Goal: Task Accomplishment & Management: Complete application form

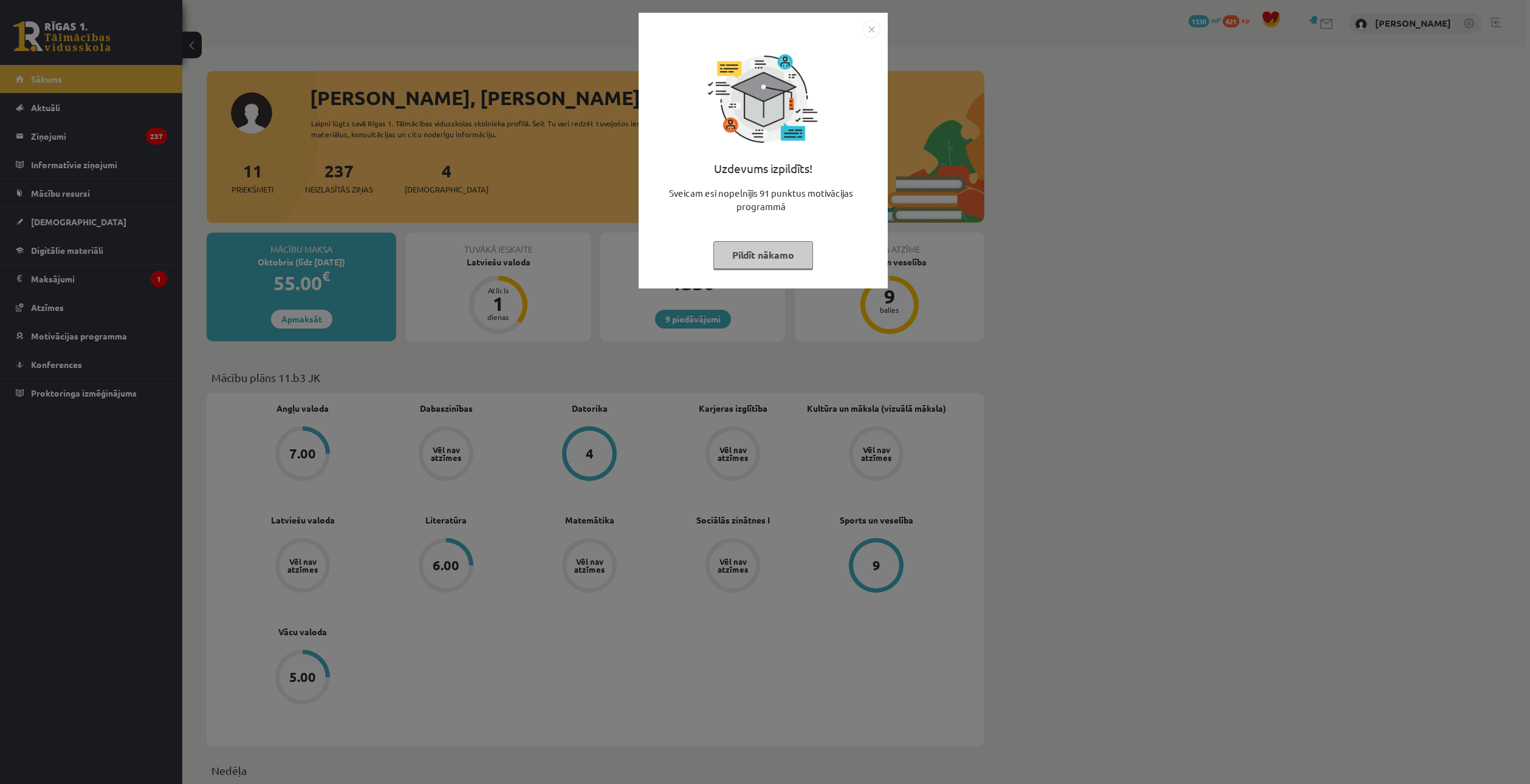
click at [749, 241] on button "Pildīt nākamo" at bounding box center [763, 255] width 99 height 28
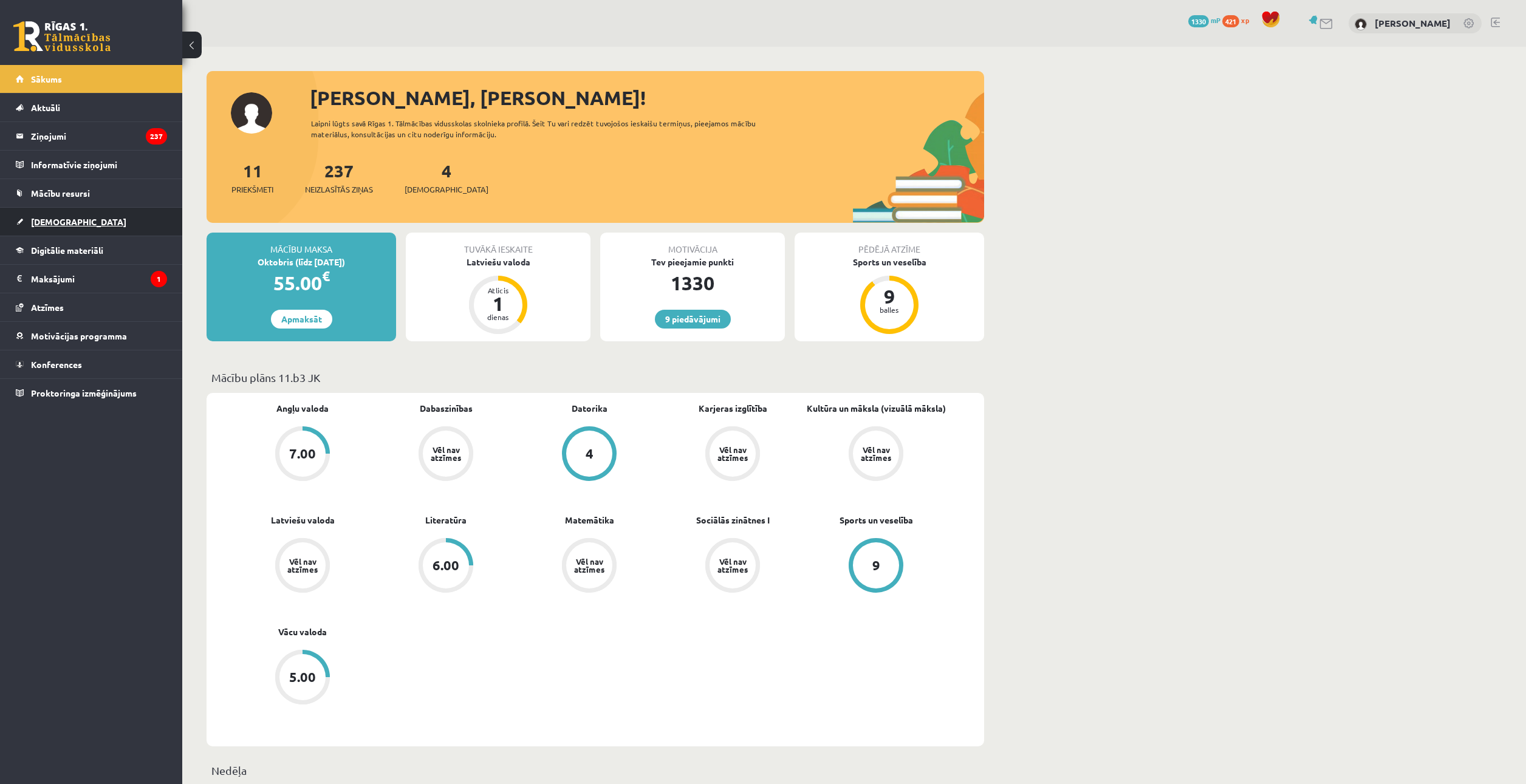
click at [73, 234] on link "[DEMOGRAPHIC_DATA]" at bounding box center [91, 222] width 151 height 28
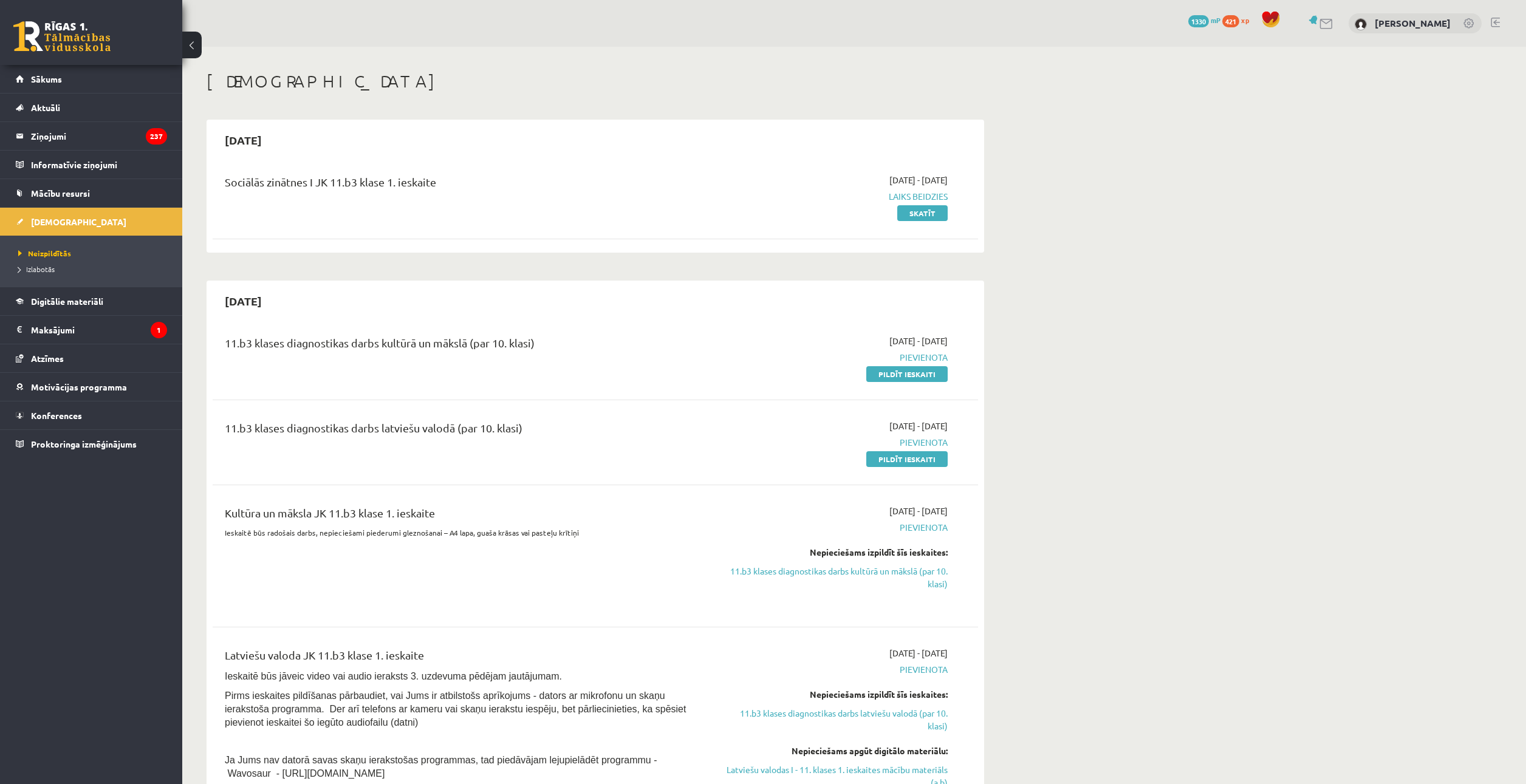
click at [886, 377] on link "Pildīt ieskaiti" at bounding box center [907, 374] width 81 height 16
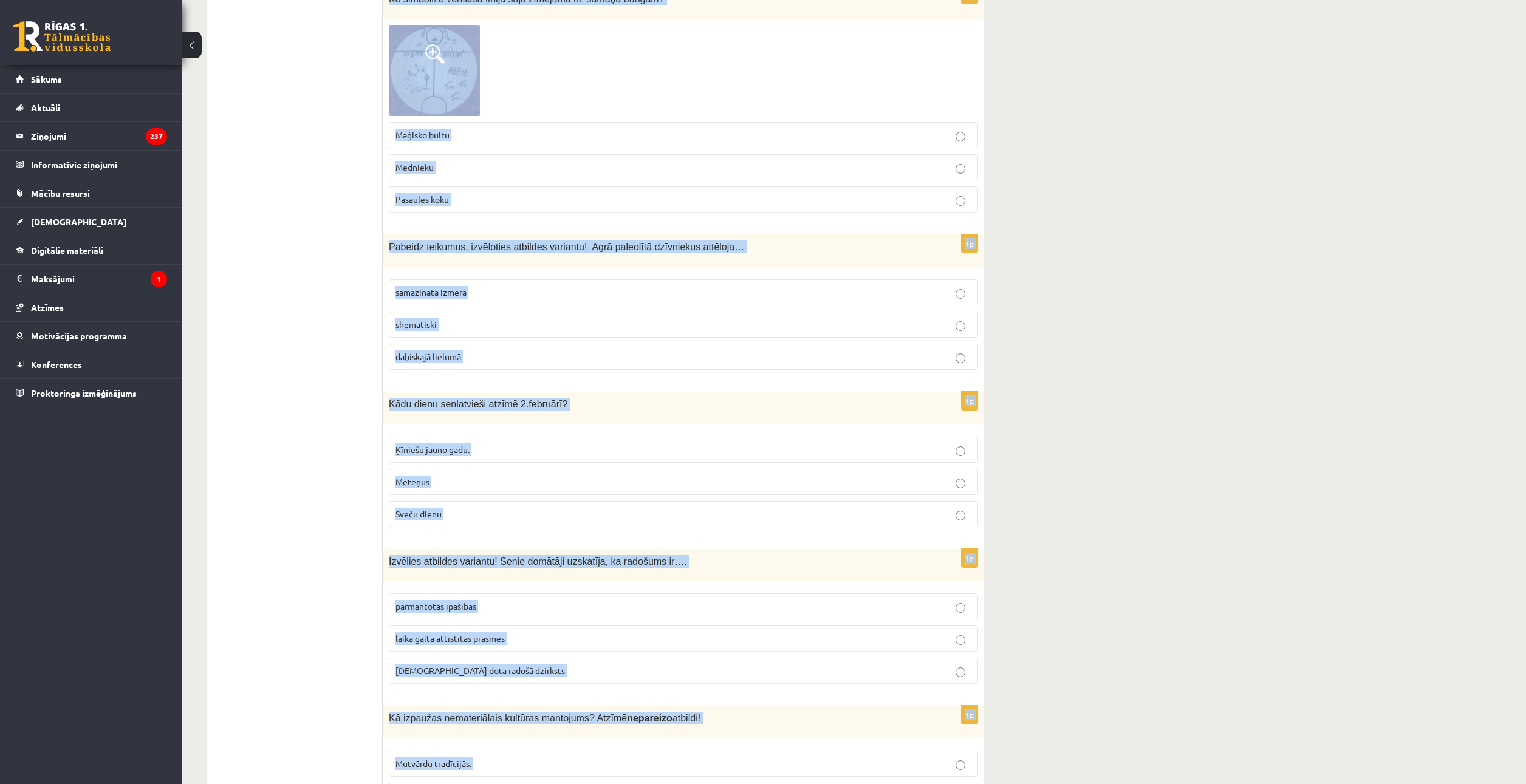
scroll to position [4541, 0]
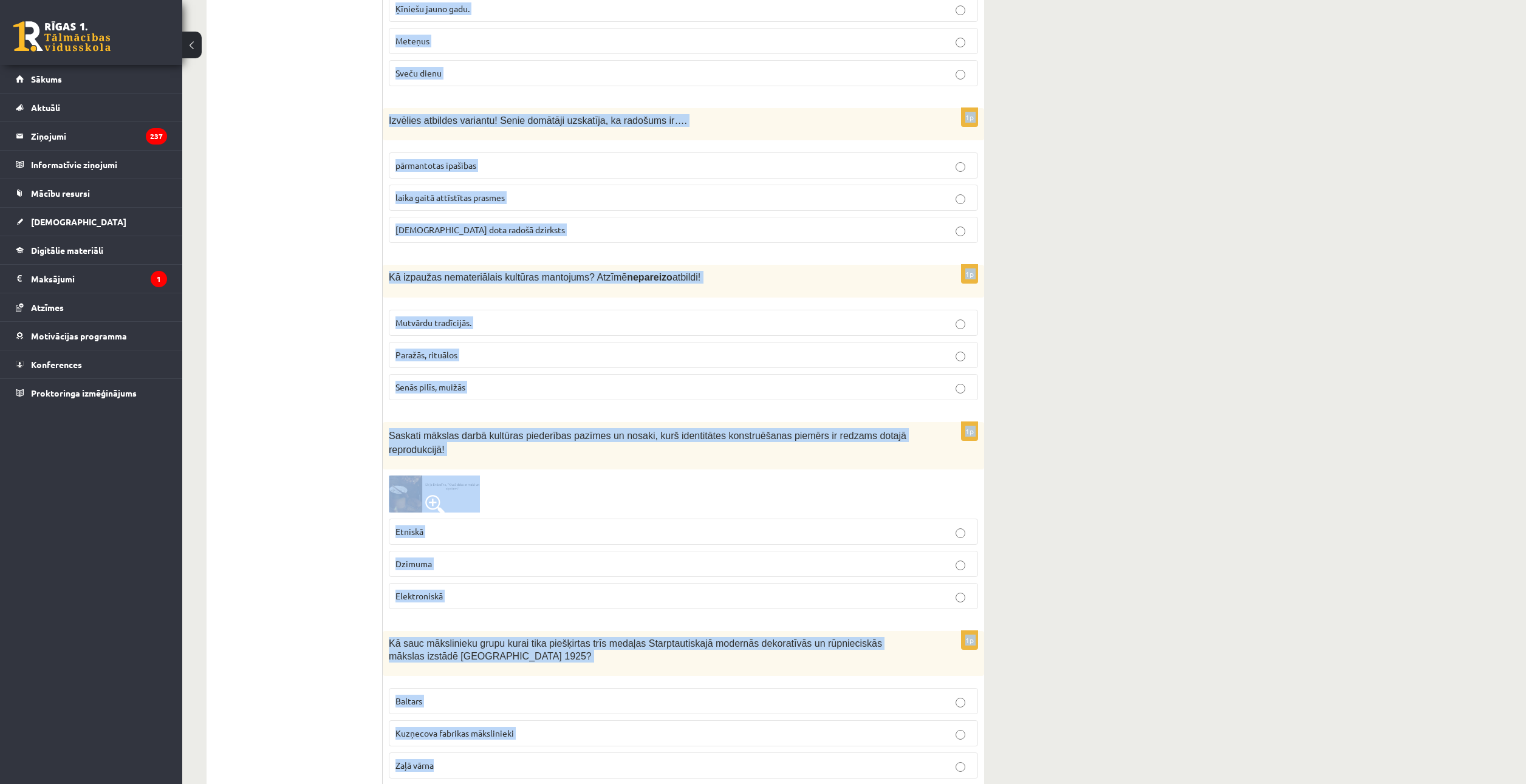
drag, startPoint x: 389, startPoint y: 236, endPoint x: 627, endPoint y: 738, distance: 555.6
copy form "Atzīmē jomu, kura nav iekļauta kultūras kanonā! Tautas tradīciju joma Literatūr…"
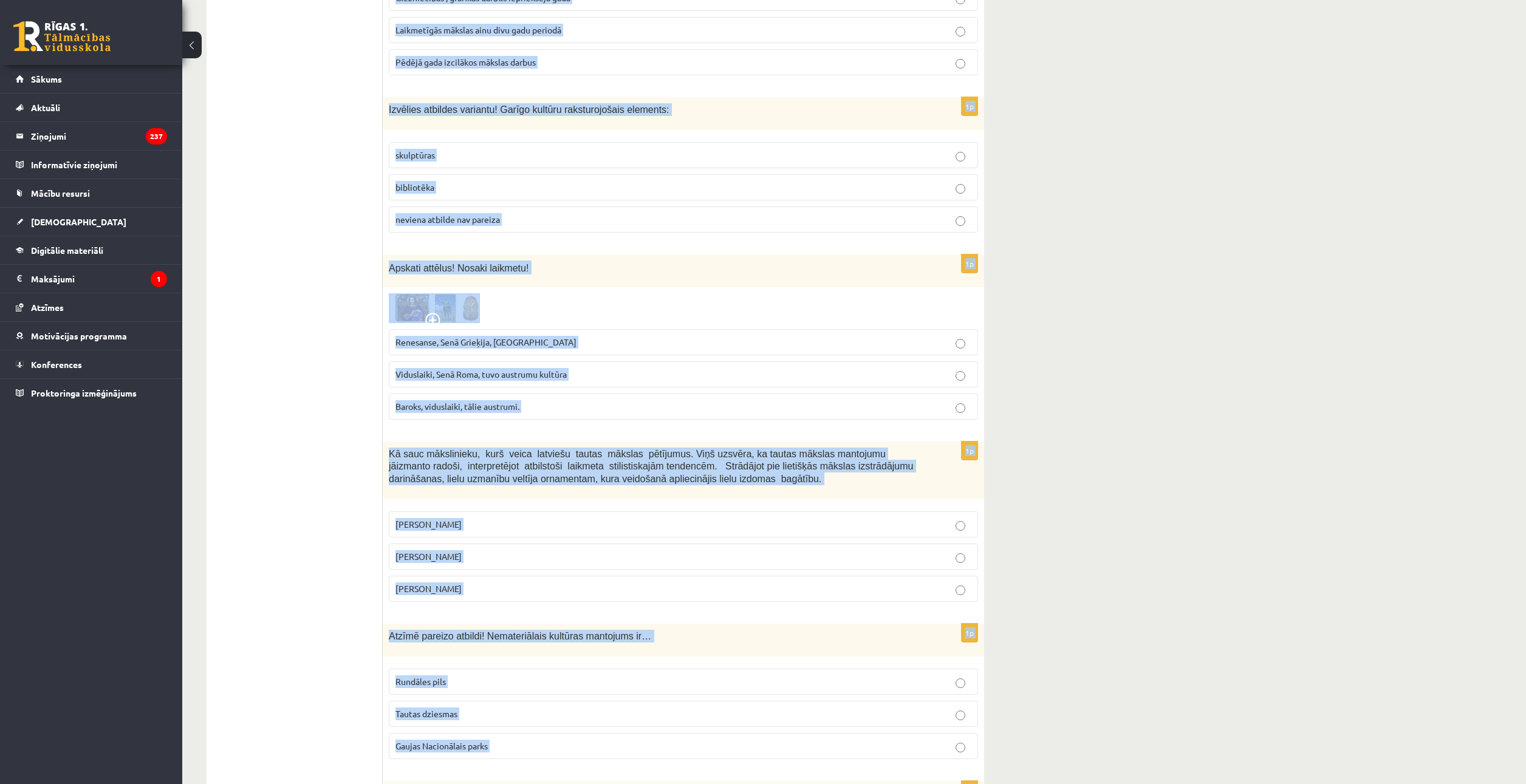
click at [1076, 480] on div "**********" at bounding box center [854, 291] width 1344 height 5319
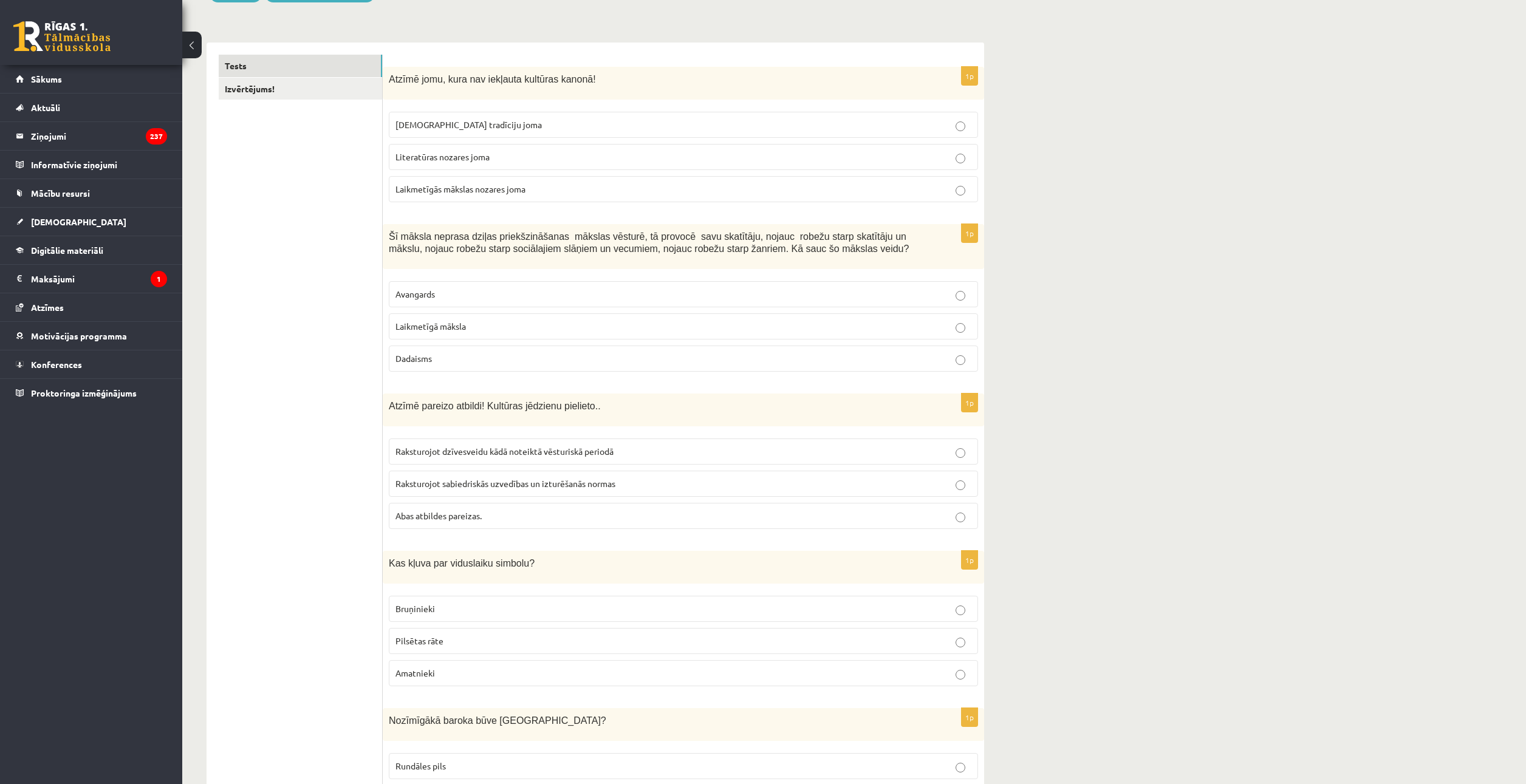
scroll to position [0, 0]
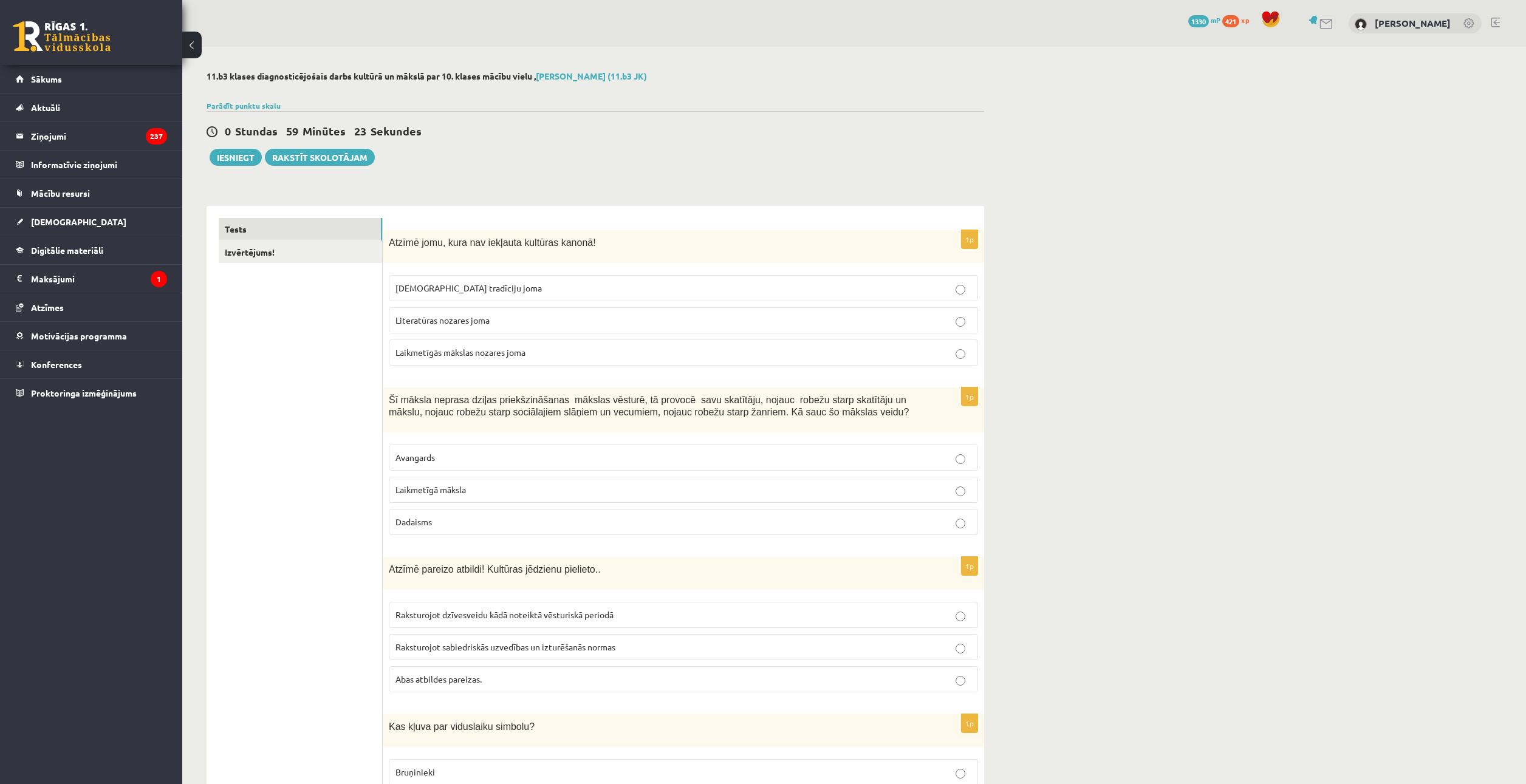
click at [438, 350] on span "Laikmetīgās mākslas nozares joma" at bounding box center [460, 352] width 130 height 11
click at [481, 491] on p "Laikmetīgā māksla" at bounding box center [683, 490] width 576 height 13
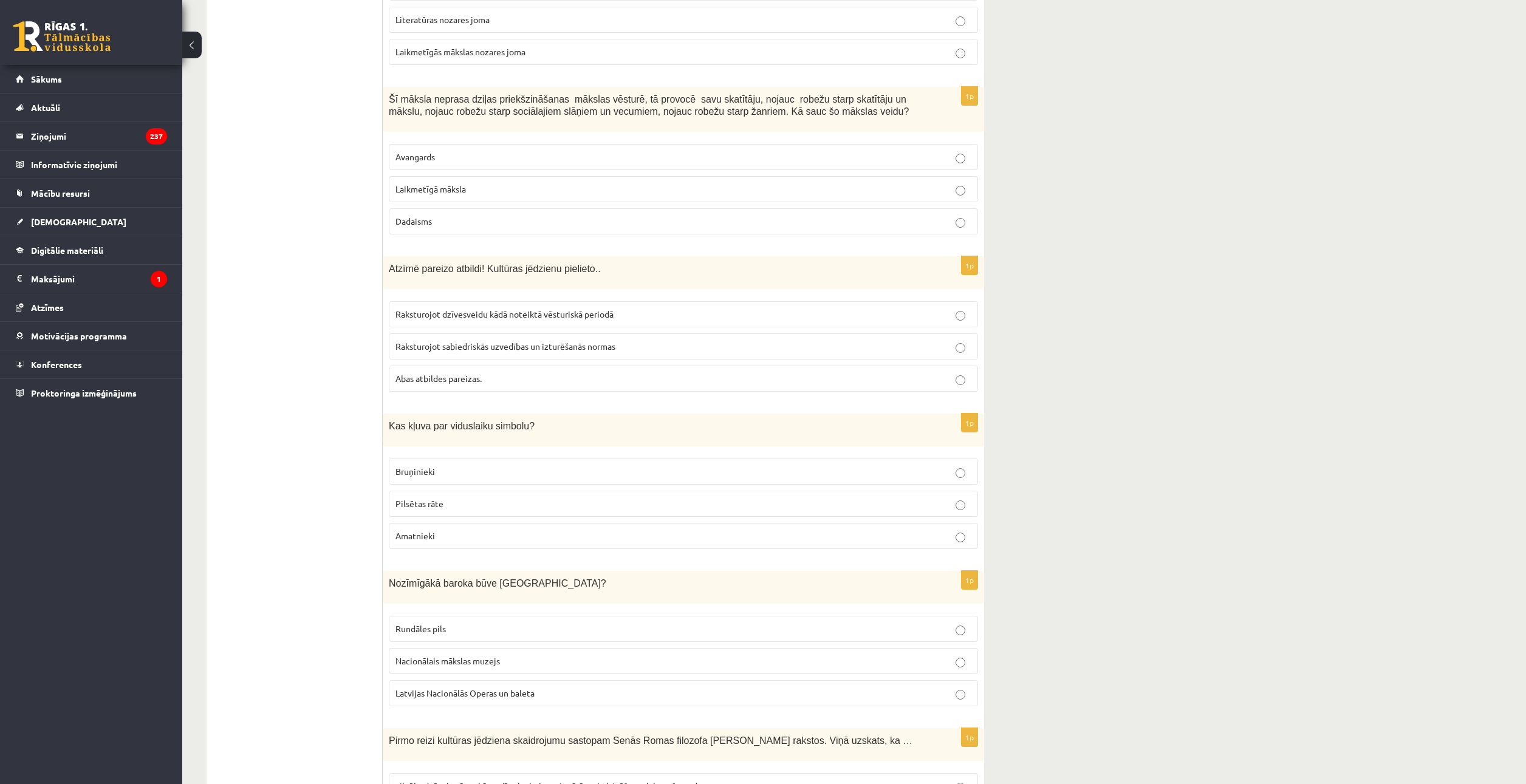
scroll to position [304, 0]
click at [418, 379] on span "Abas atbildes pareizas." at bounding box center [439, 375] width 86 height 11
click at [467, 456] on label "Bruņinieki" at bounding box center [683, 468] width 589 height 26
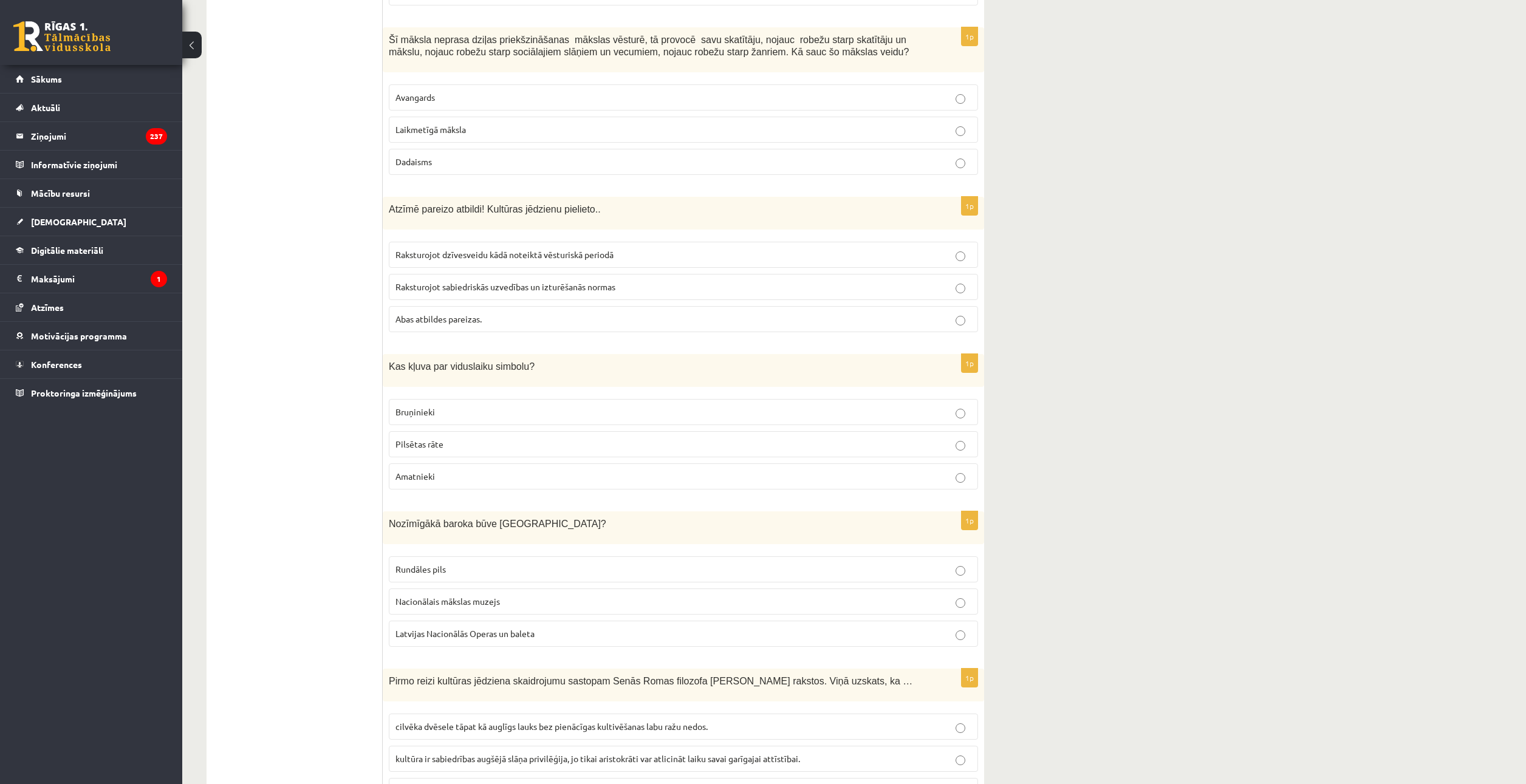
scroll to position [365, 0]
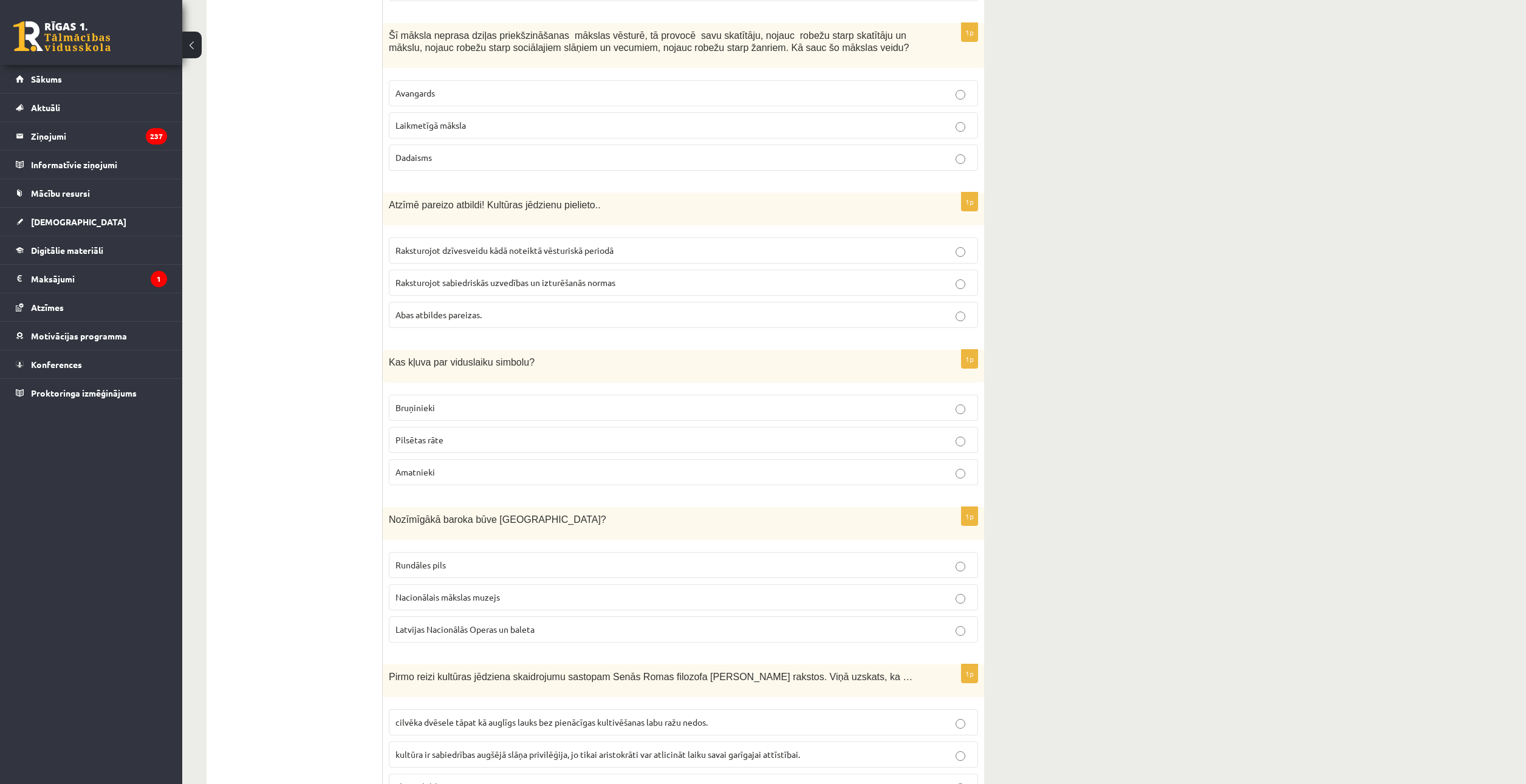
click at [494, 565] on p "Rundāles pils" at bounding box center [683, 565] width 576 height 13
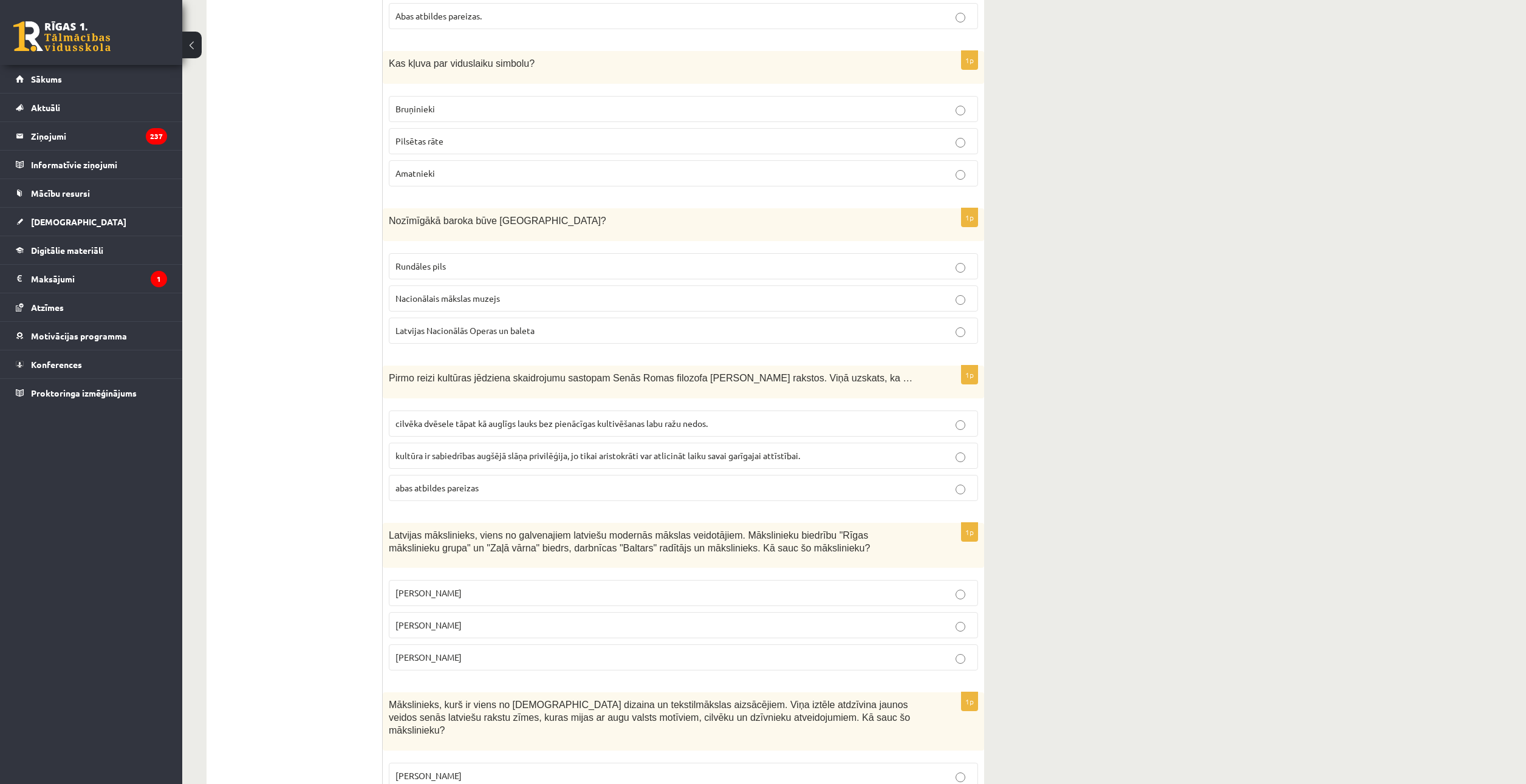
scroll to position [668, 0]
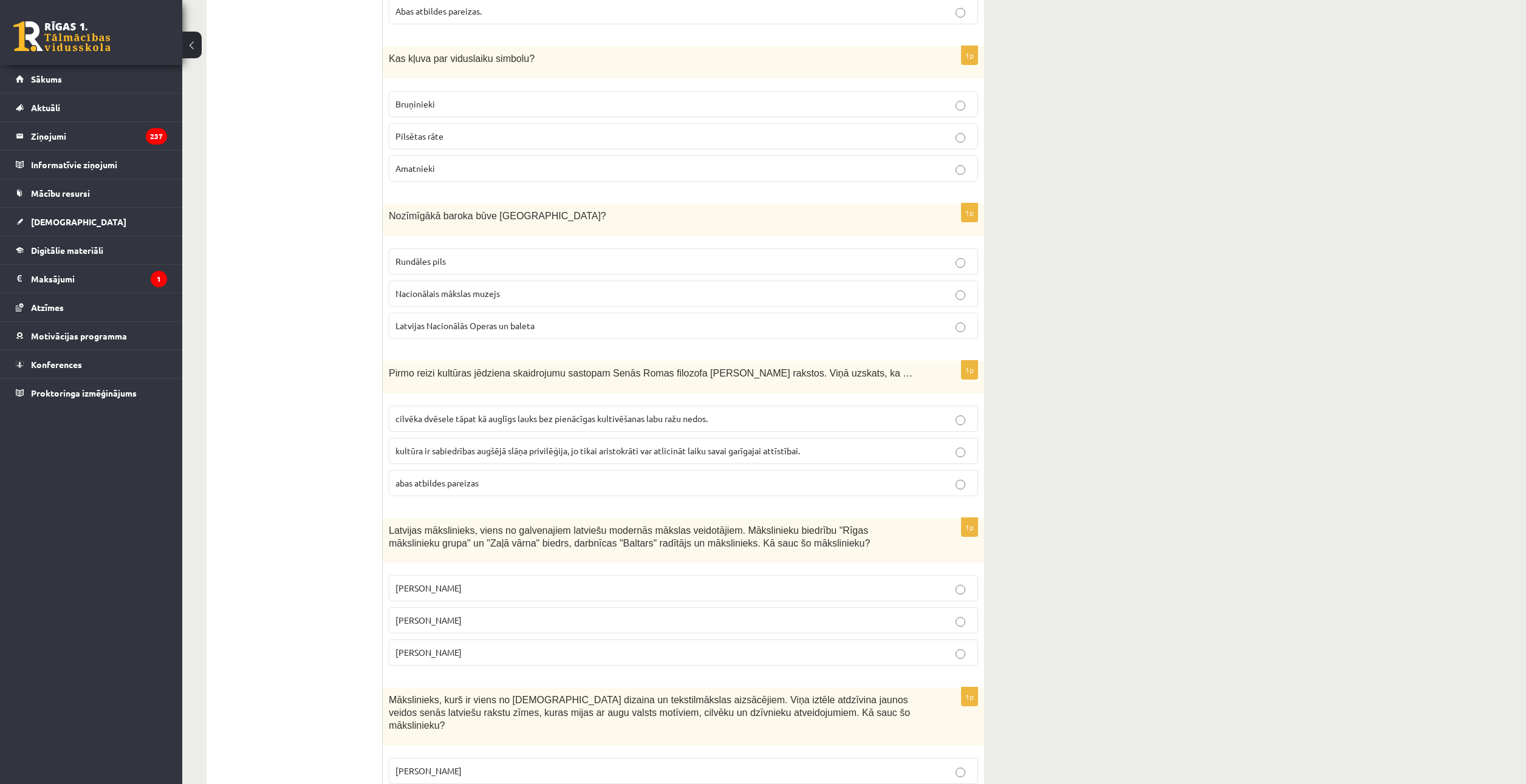
click at [612, 411] on label "cilvēka dvēsele tāpat kā auglīgs lauks bez pienācīgas kultivēšanas labu ražu ne…" at bounding box center [683, 419] width 589 height 26
click at [450, 628] on label "Romāns Suta" at bounding box center [683, 620] width 589 height 26
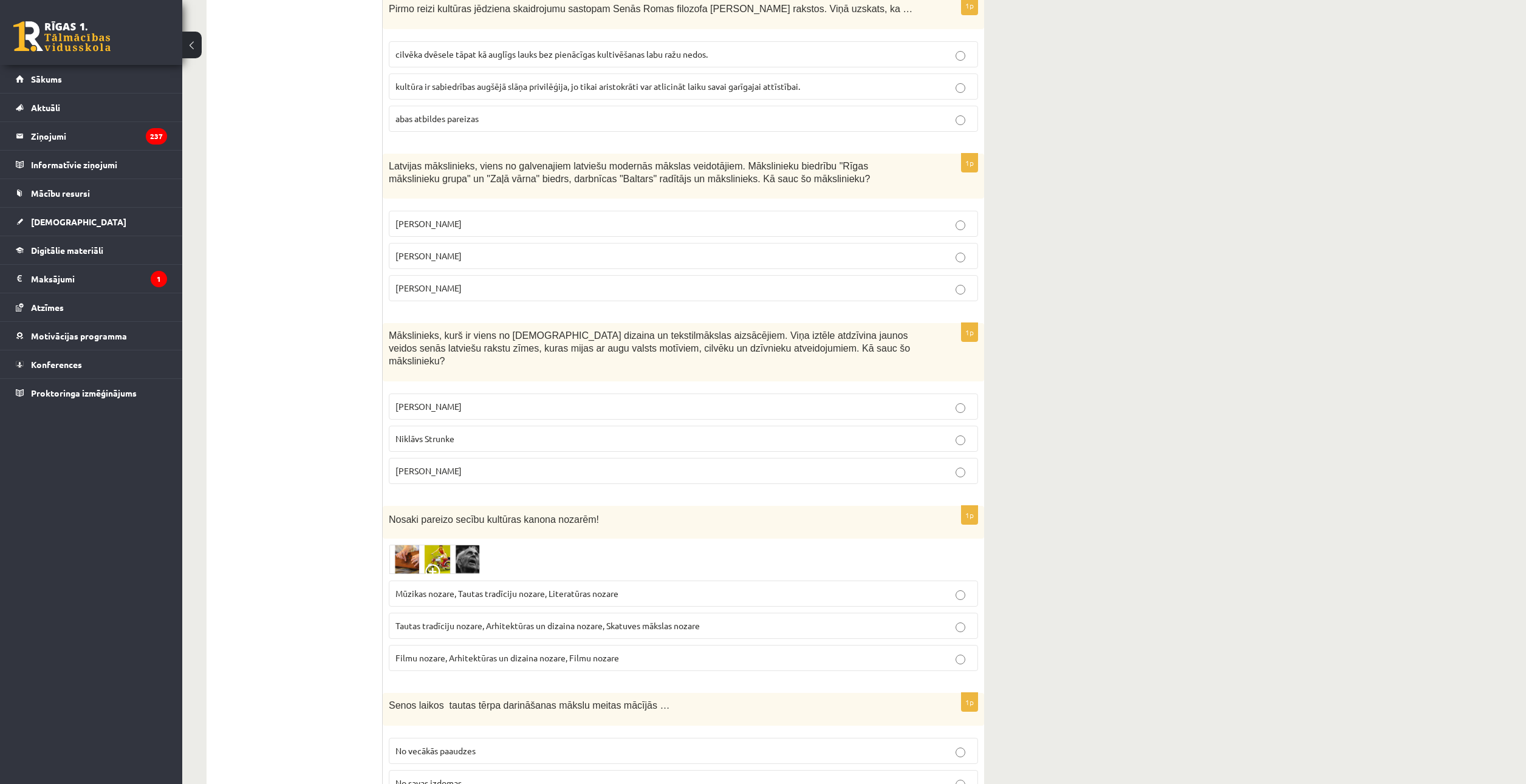
click at [467, 402] on label "Ansis Cīrulis" at bounding box center [683, 406] width 589 height 26
click at [472, 619] on p "Tautas tradīciju nozare, Arhitektūras un dizaina nozare, Skatuves mākslas nozare" at bounding box center [683, 626] width 576 height 13
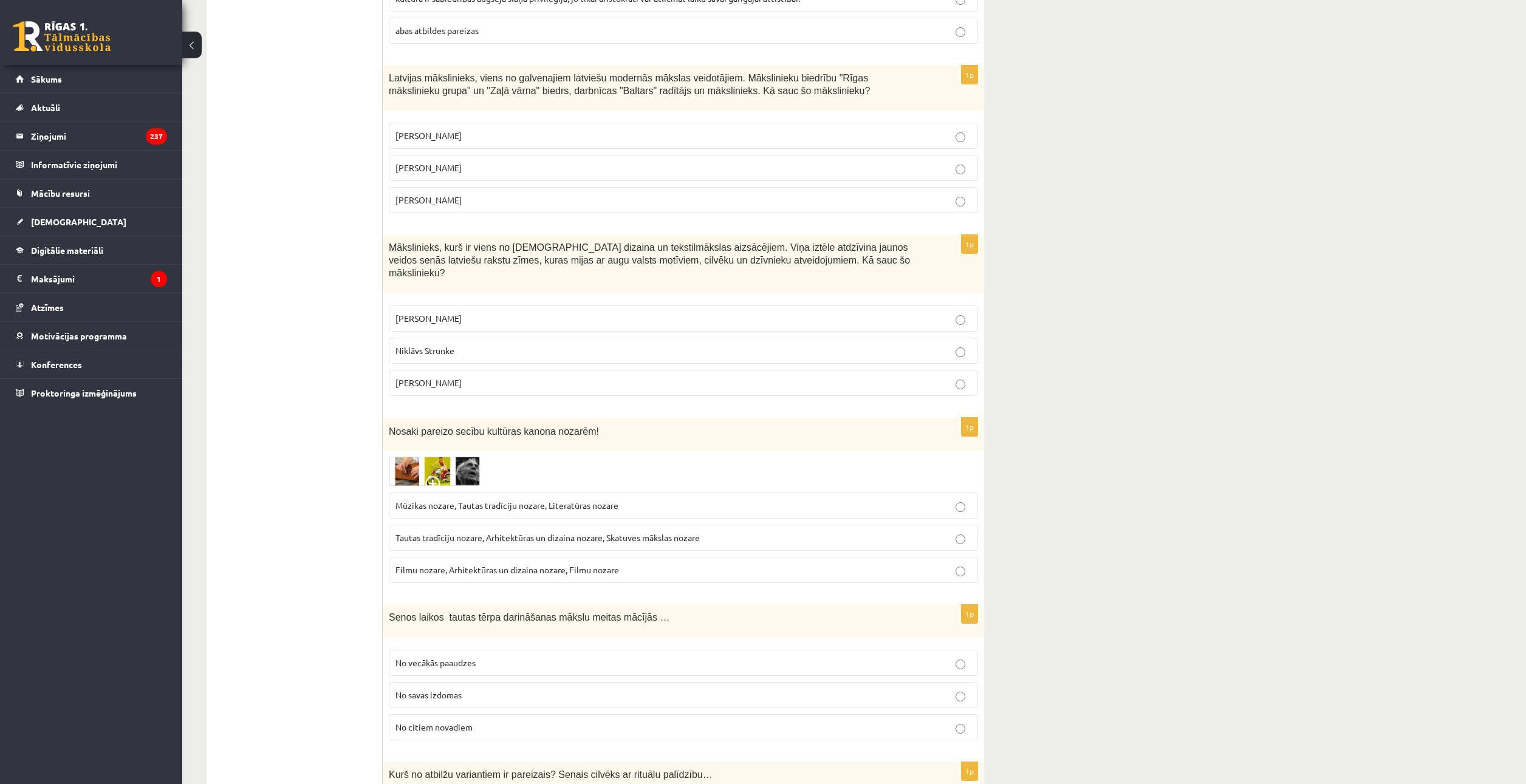
scroll to position [1215, 0]
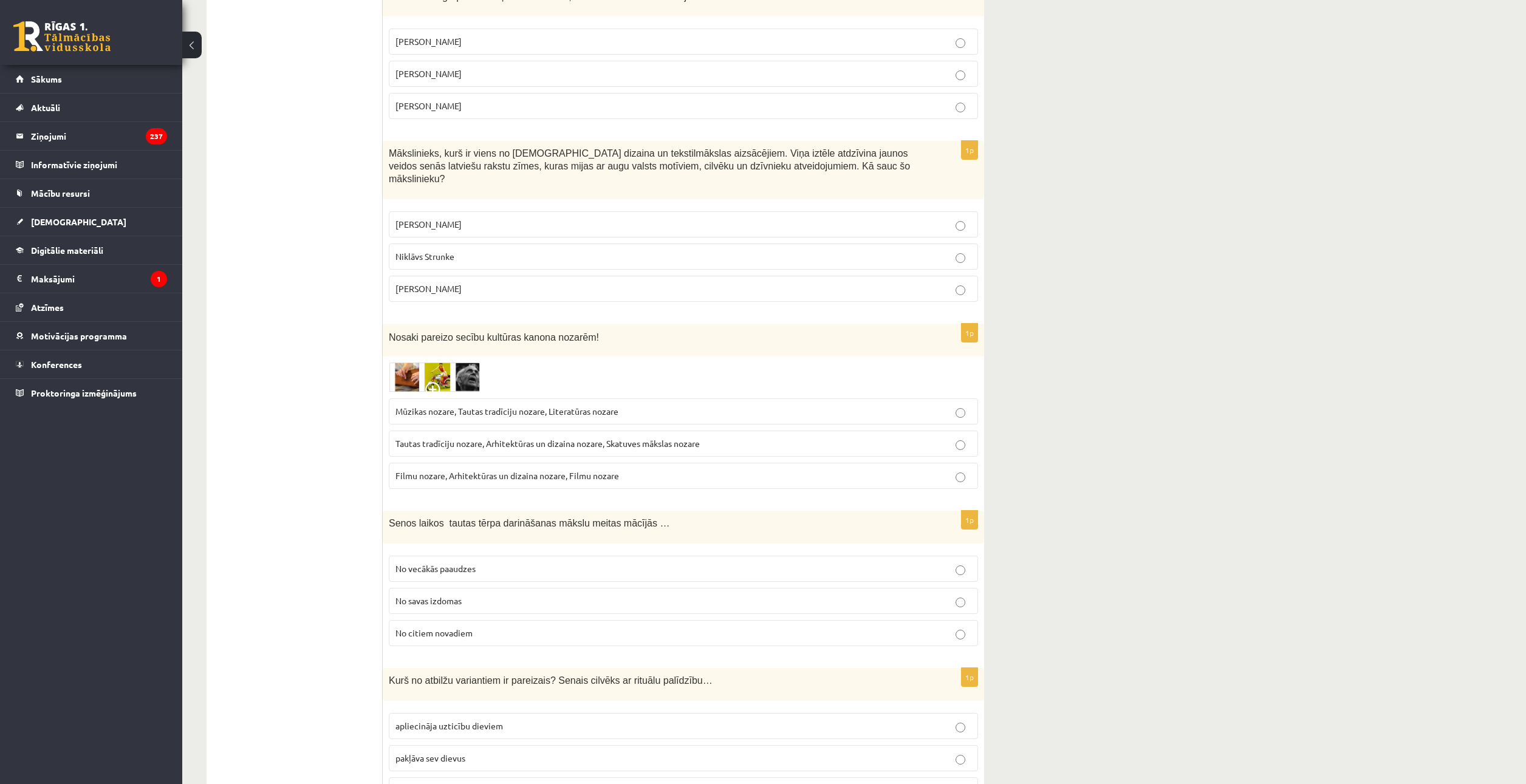
click at [467, 566] on label "No vecākās paaudzes" at bounding box center [683, 569] width 589 height 26
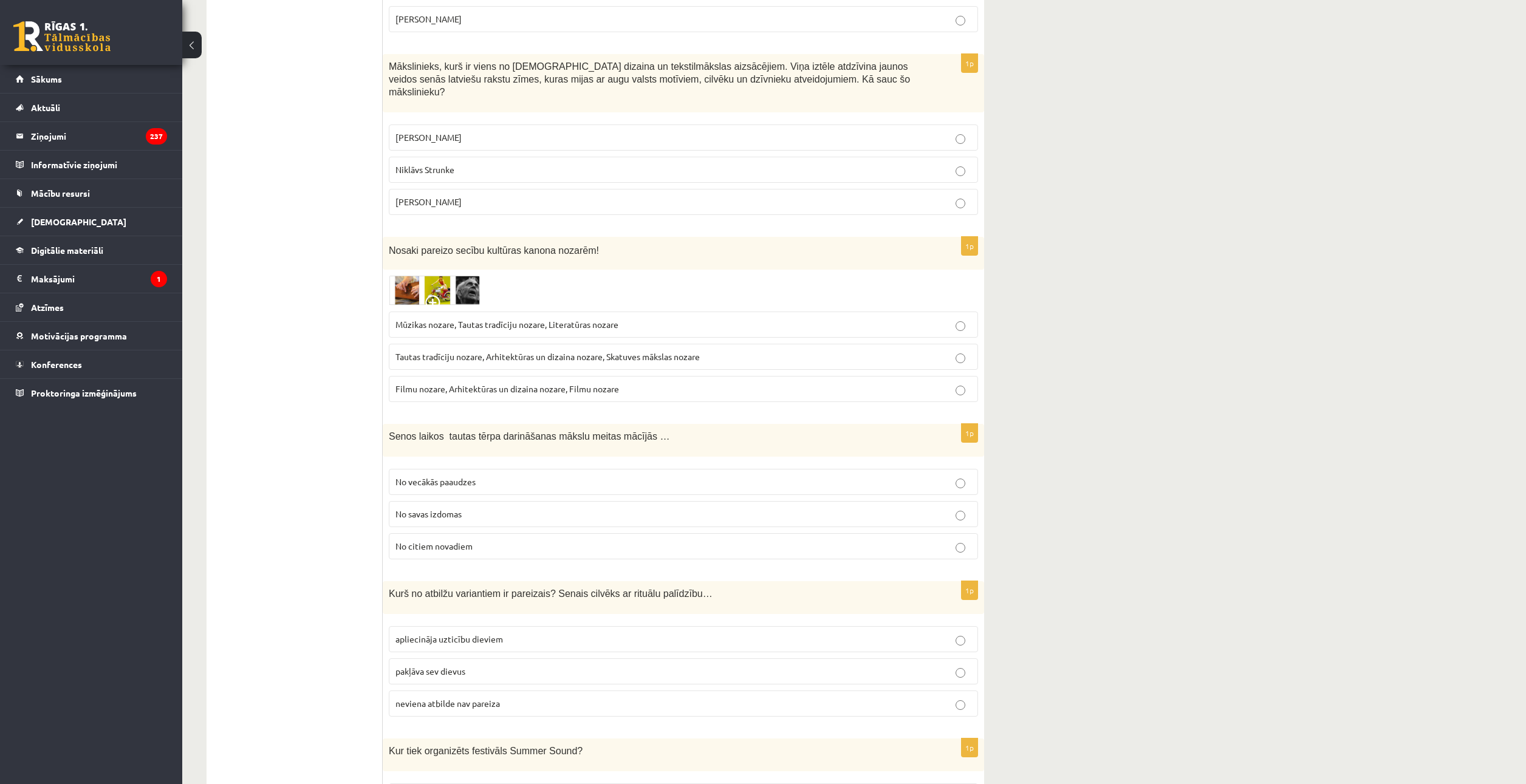
scroll to position [1580, 0]
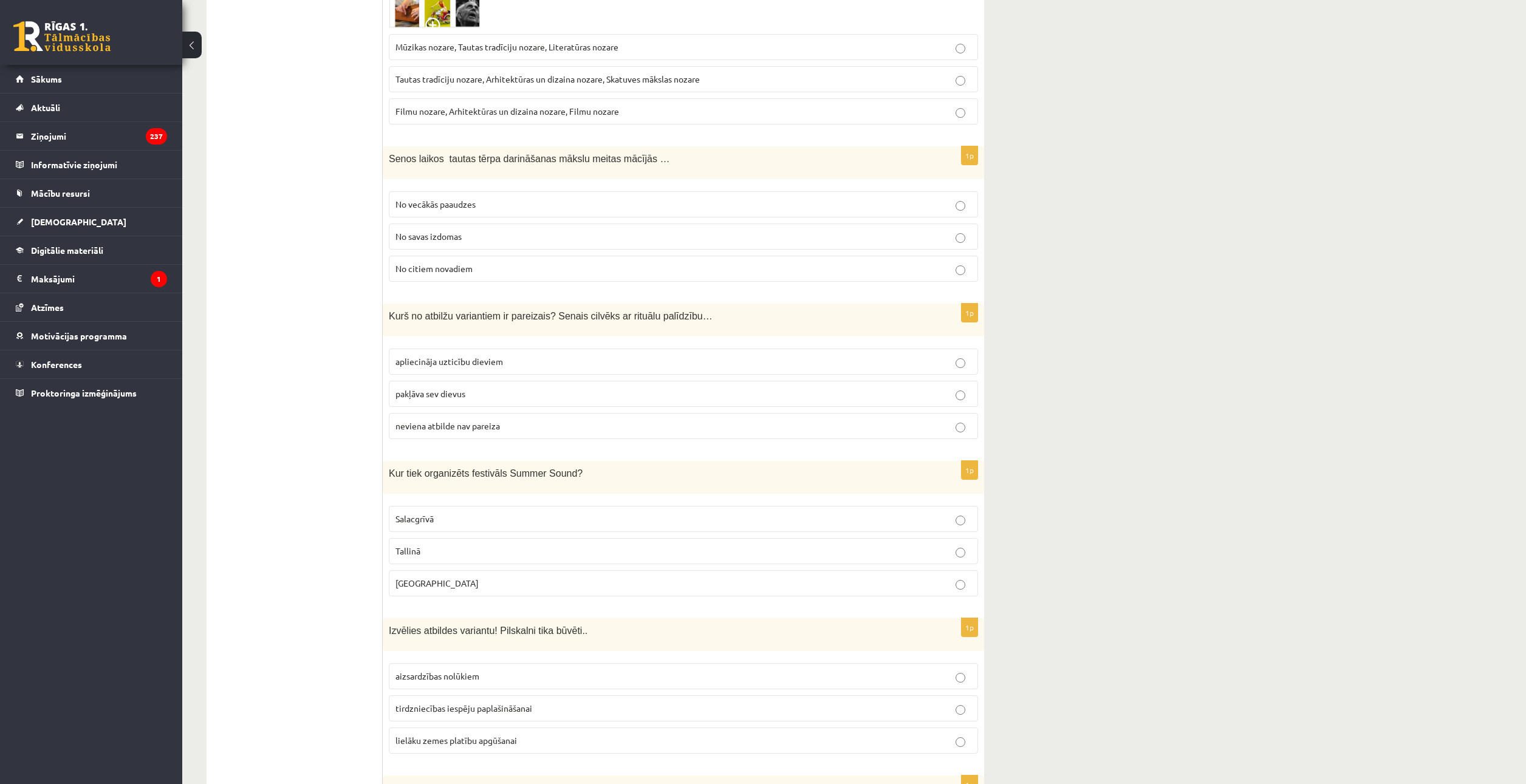
click at [462, 356] on span "apliecināja uzticību dieviem" at bounding box center [449, 361] width 107 height 11
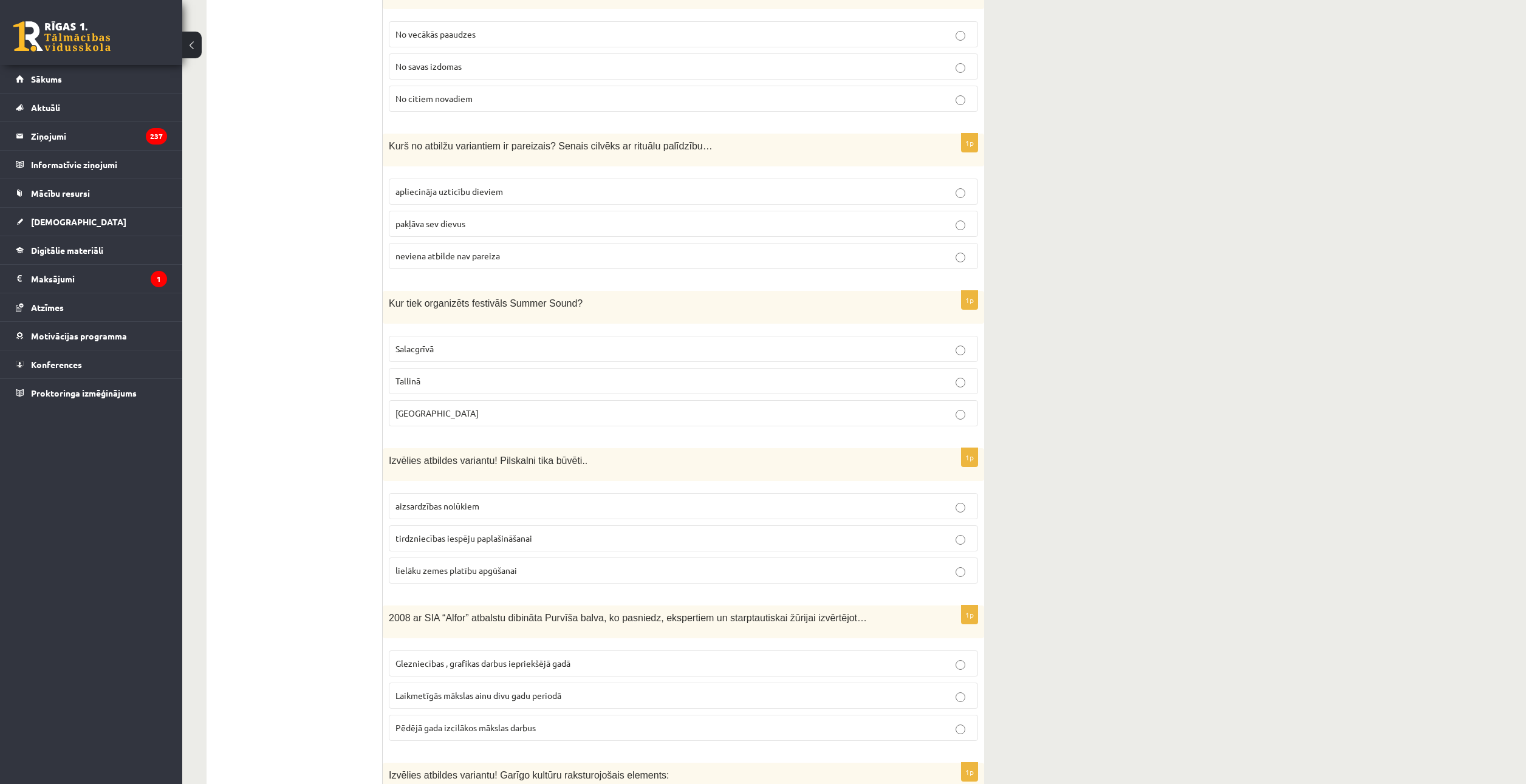
scroll to position [1761, 0]
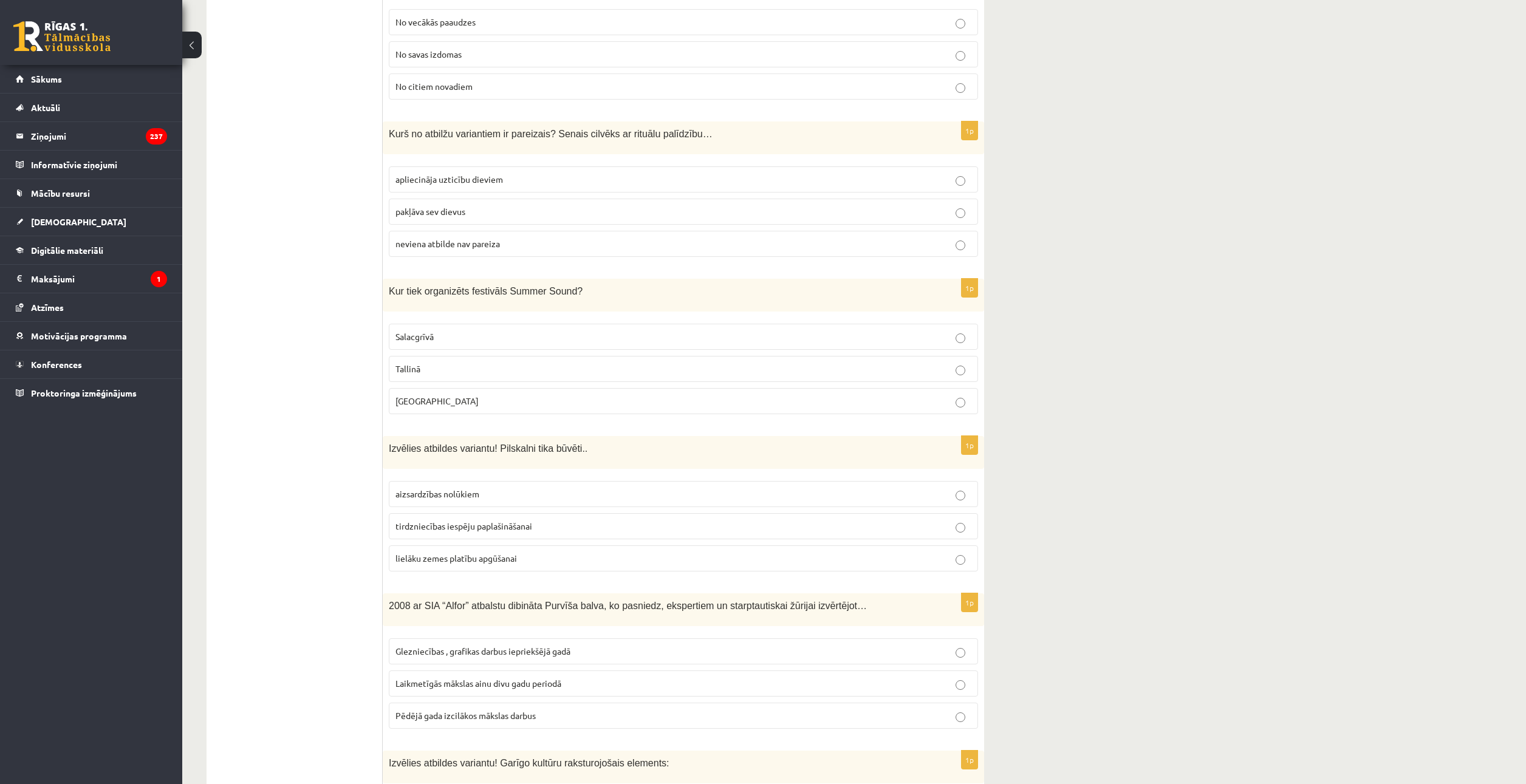
click at [440, 395] on p "Liepājā" at bounding box center [683, 401] width 576 height 13
click at [485, 489] on label "aizsardzības nolūkiem" at bounding box center [683, 494] width 589 height 26
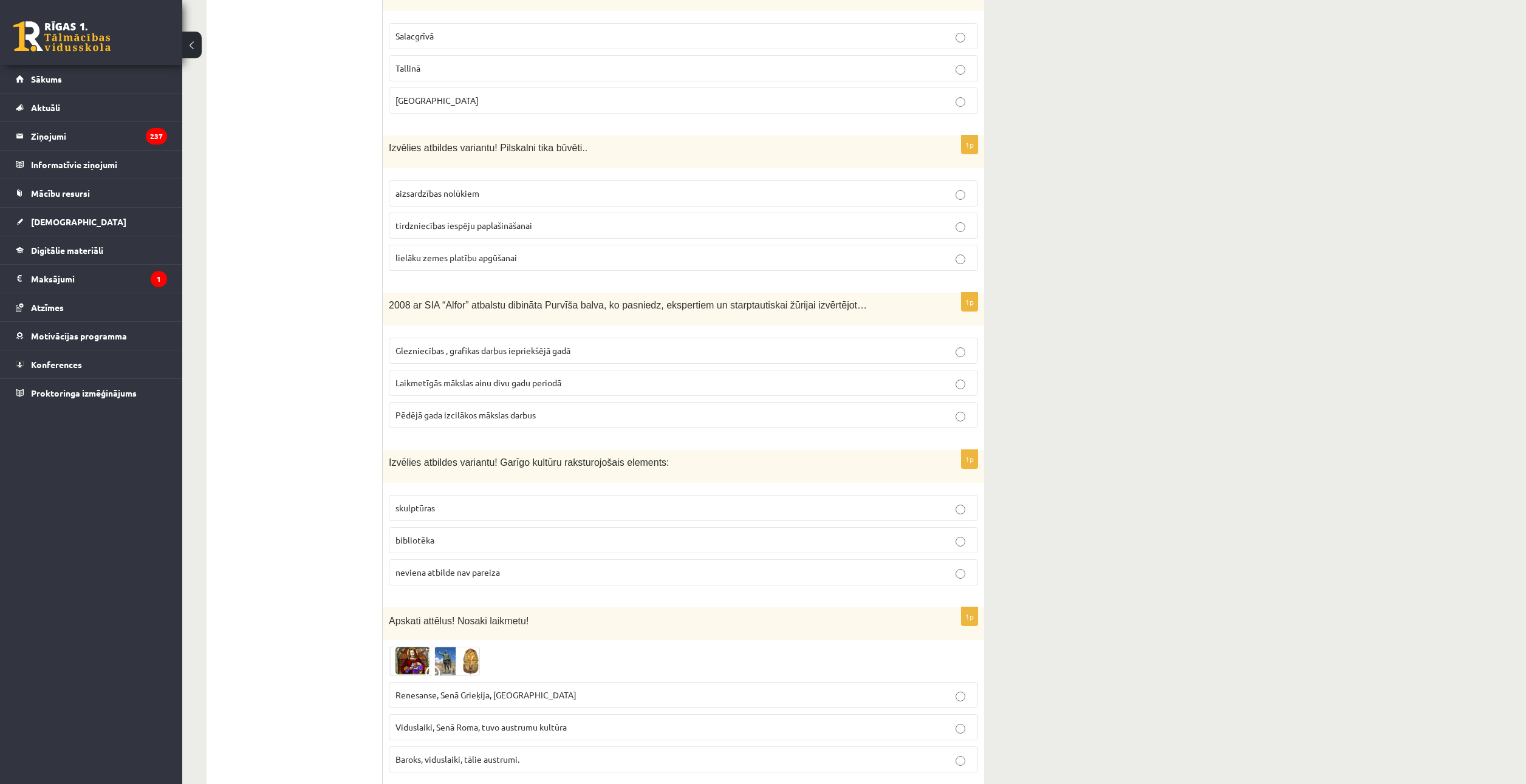
scroll to position [2065, 0]
click at [430, 374] on span "Laikmetīgās mākslas ainu divu gadu periodā" at bounding box center [478, 379] width 166 height 11
click at [473, 498] on p "skulptūras" at bounding box center [683, 505] width 576 height 13
click at [475, 535] on label "bibliotēka" at bounding box center [683, 537] width 589 height 26
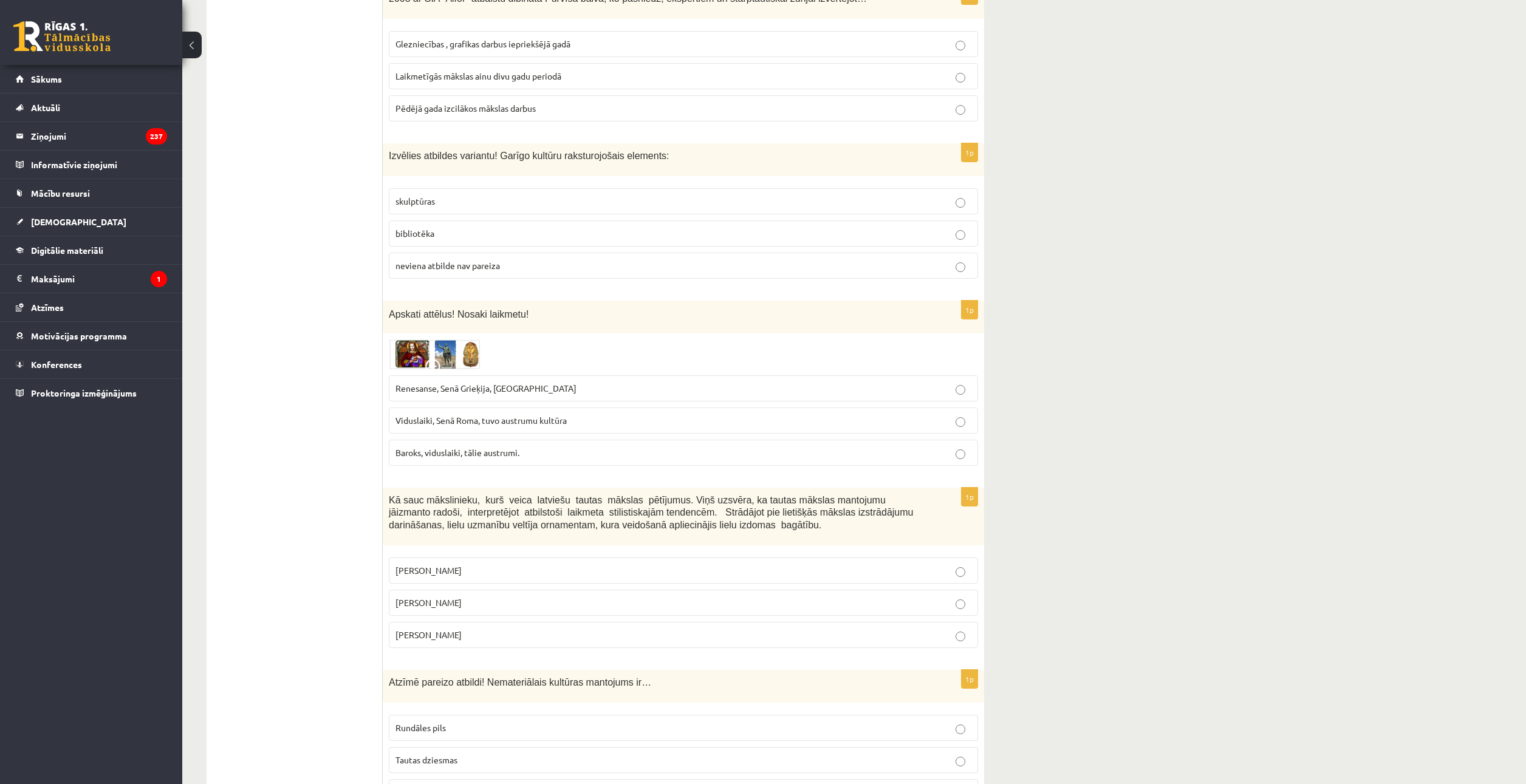
click at [472, 447] on span "Baroks, viduslaiki, tālie austrumi." at bounding box center [458, 452] width 124 height 11
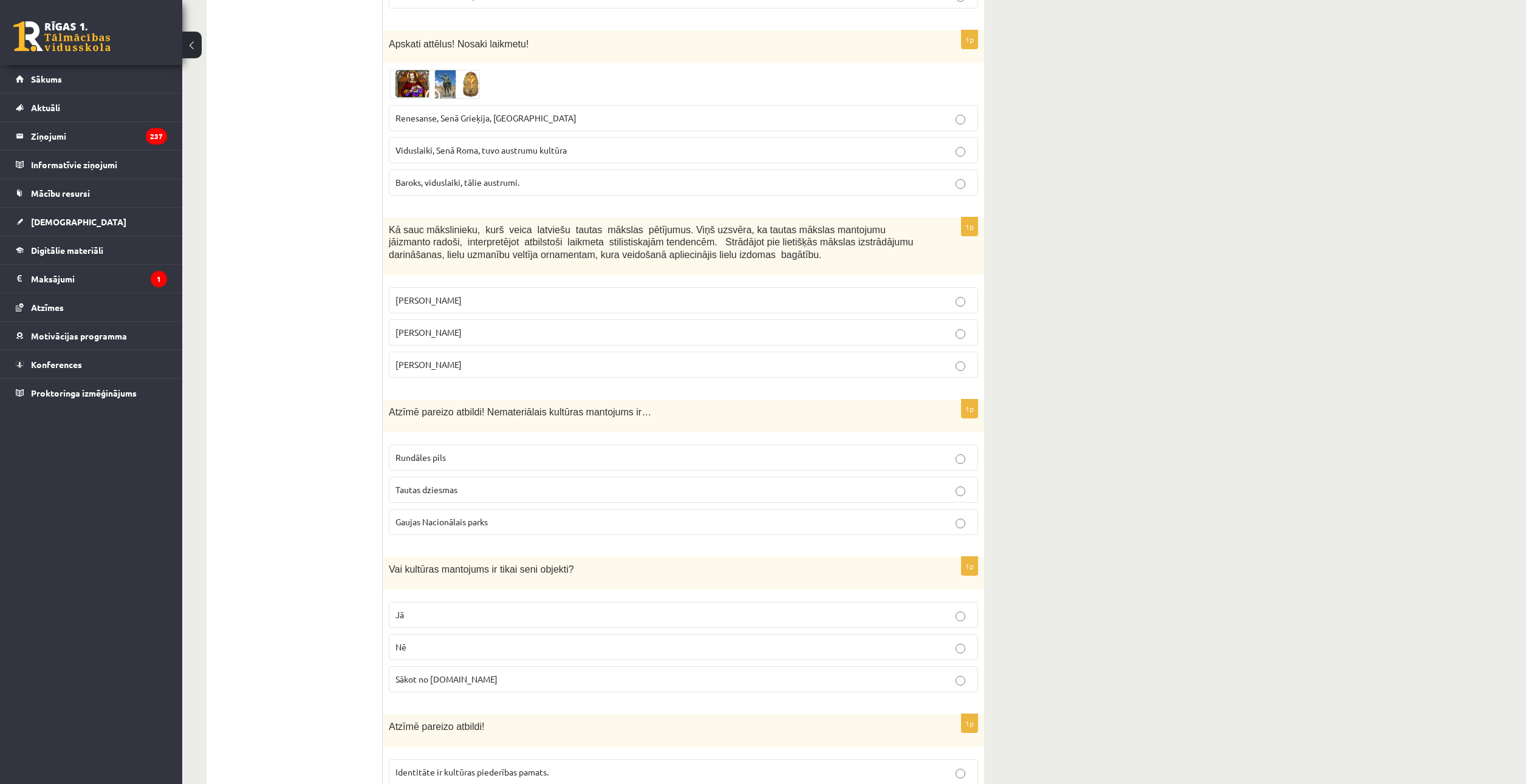
scroll to position [2672, 0]
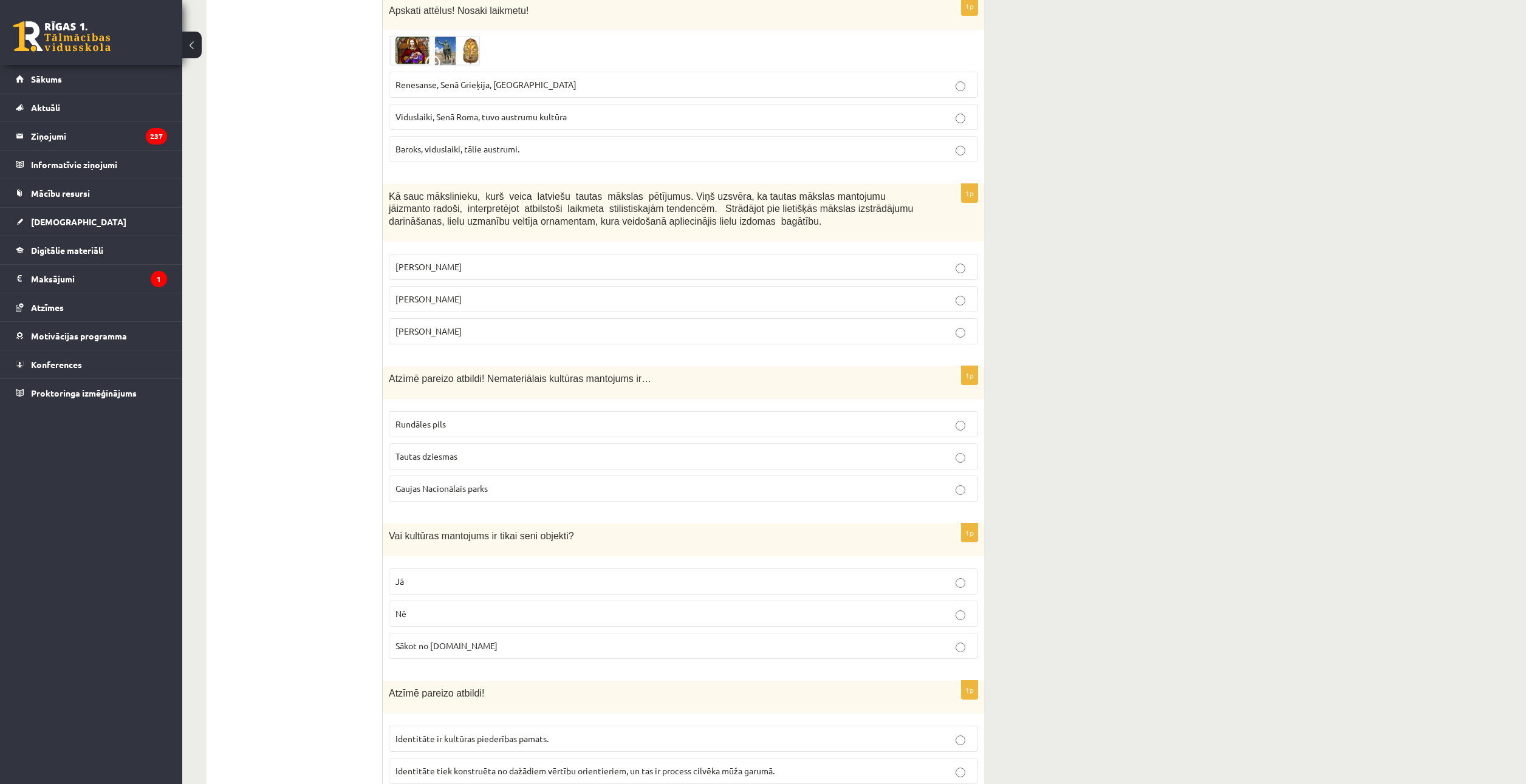
click at [488, 301] on fieldset "Ansis Cīrulis Jūlijs Madernieks Rihards Zariņš" at bounding box center [683, 298] width 589 height 100
click at [497, 295] on label "Jūlijs Madernieks" at bounding box center [683, 299] width 589 height 26
drag, startPoint x: 440, startPoint y: 448, endPoint x: 445, endPoint y: 524, distance: 76.2
click at [440, 450] on p "Tautas dziesmas" at bounding box center [683, 457] width 576 height 13
click at [459, 607] on p "Nē" at bounding box center [683, 614] width 576 height 13
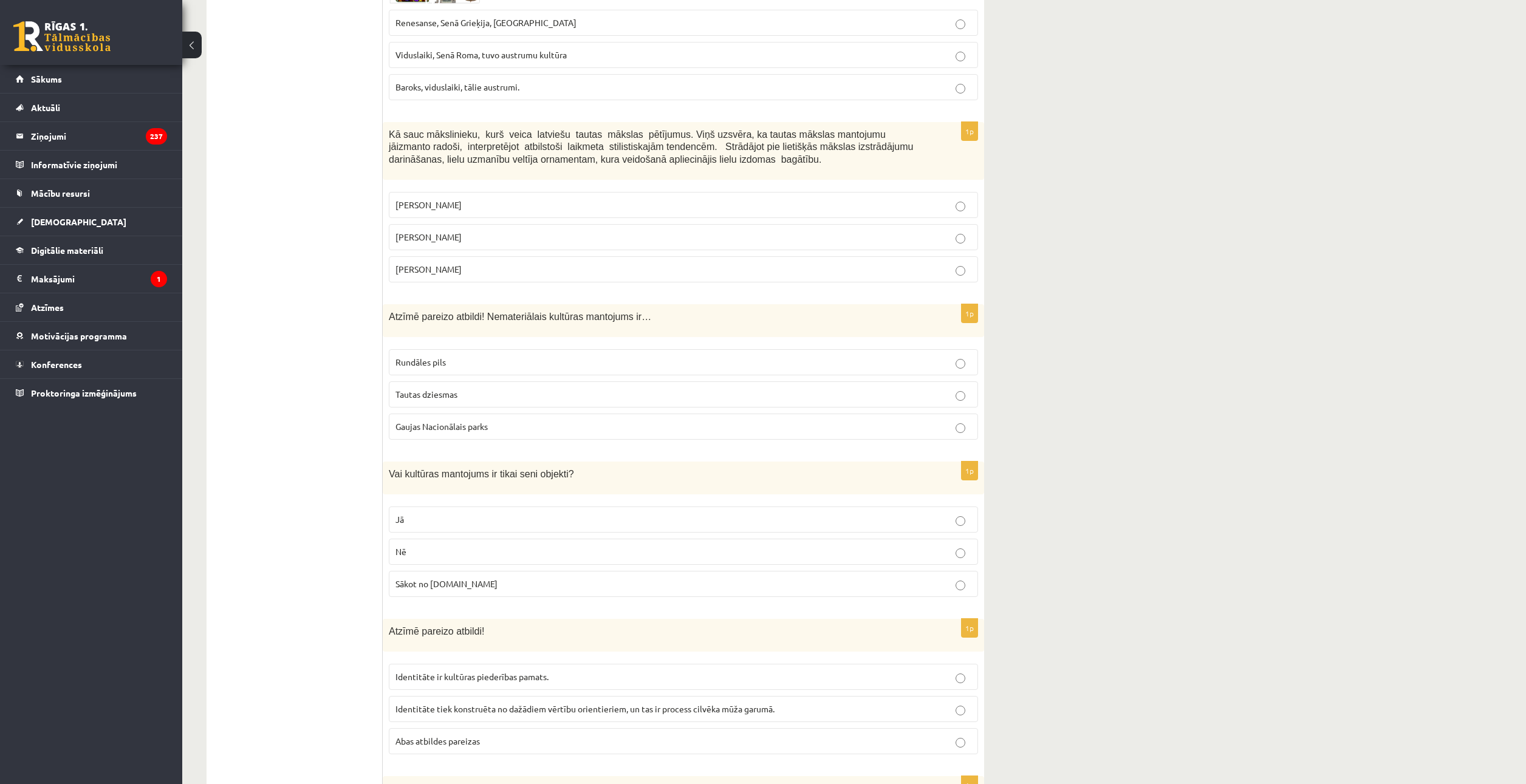
scroll to position [2855, 0]
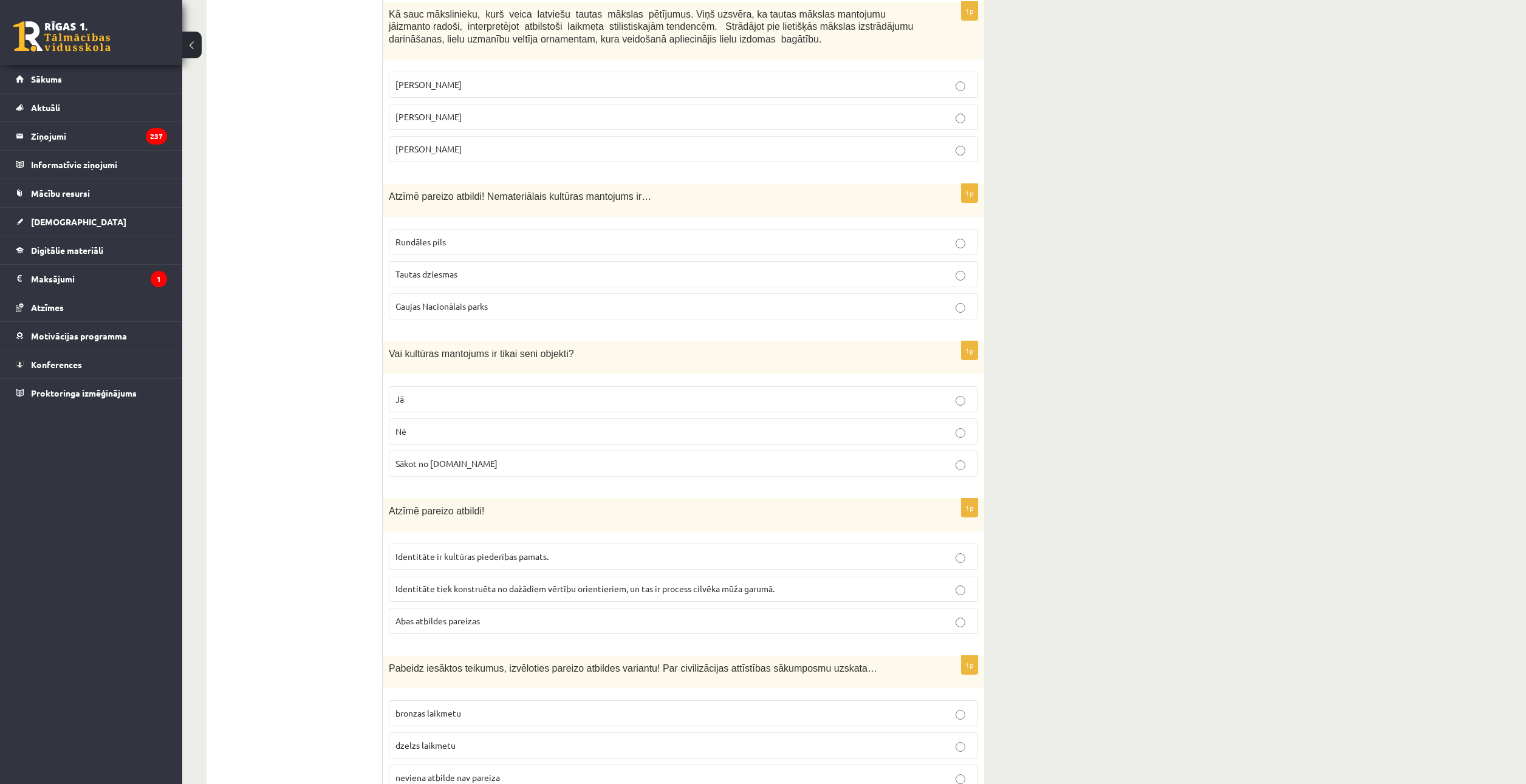
click at [454, 615] on span "Abas atbildes pareizas" at bounding box center [437, 620] width 84 height 11
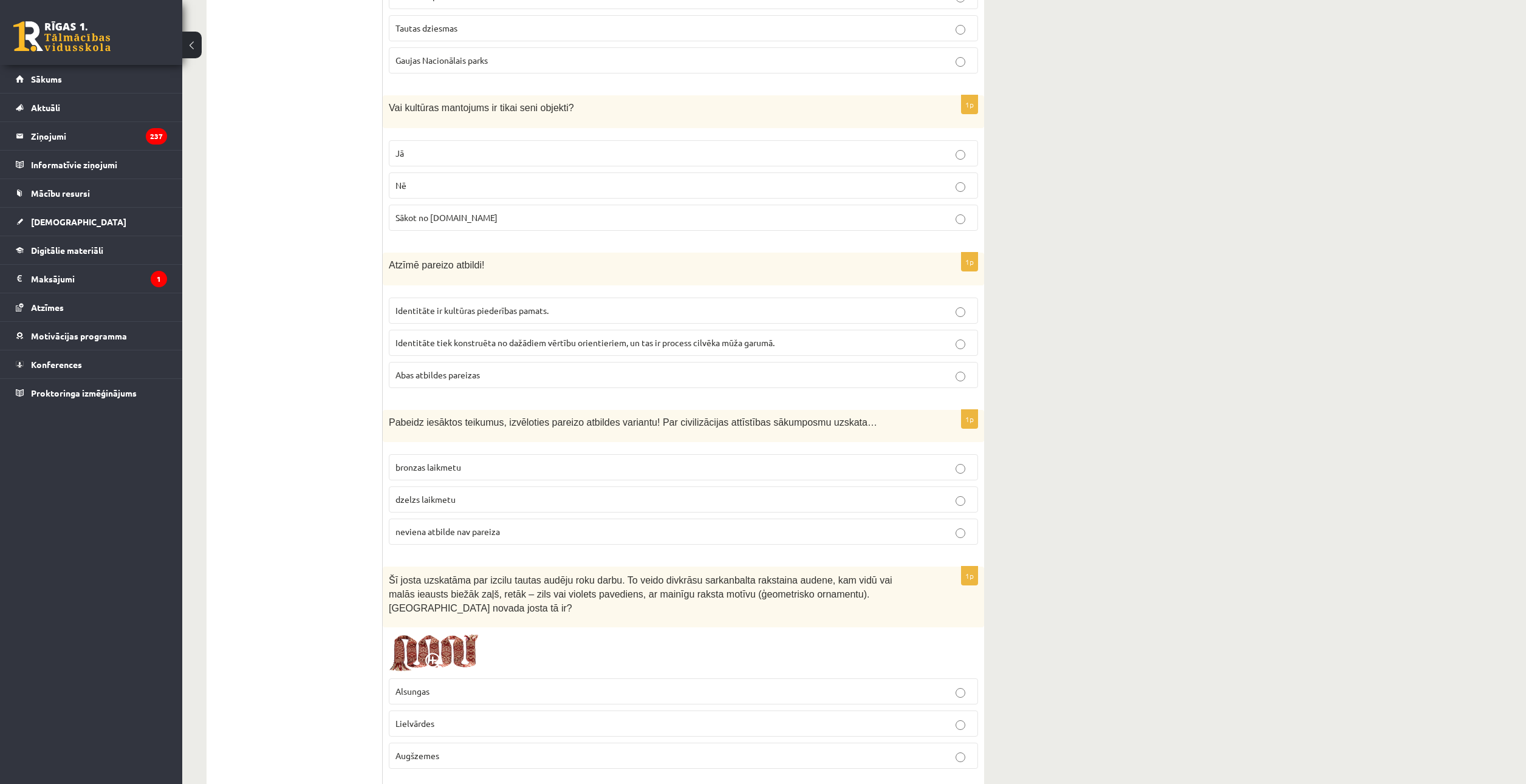
scroll to position [3158, 0]
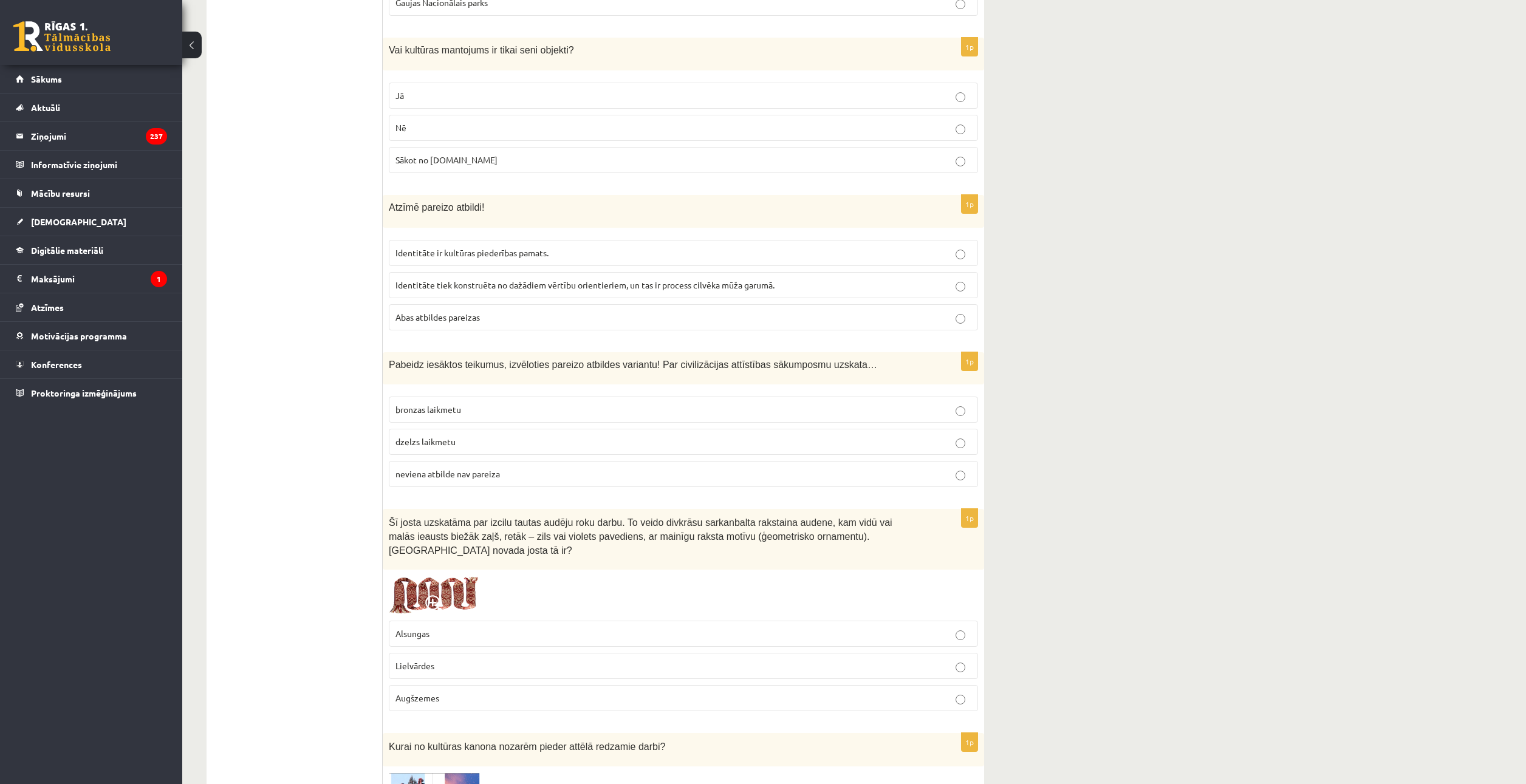
click at [479, 480] on div "1p Pabeidz iesāktos teikumus, izvēloties pareizo atbildes variantu! Par civiliz…" at bounding box center [683, 425] width 601 height 145
click at [478, 468] on label "neviena atbilde nav pareiza" at bounding box center [683, 474] width 589 height 26
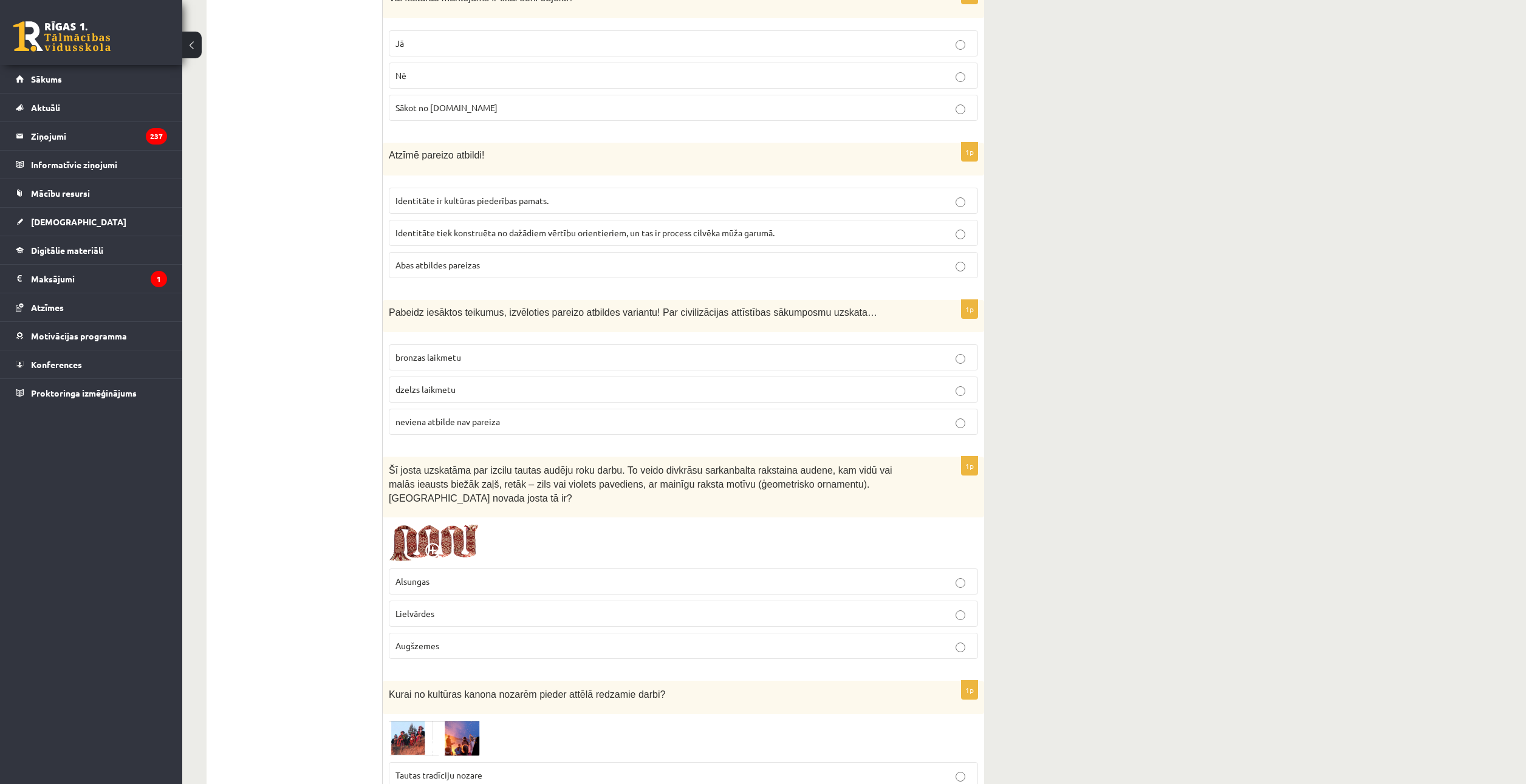
scroll to position [3401, 0]
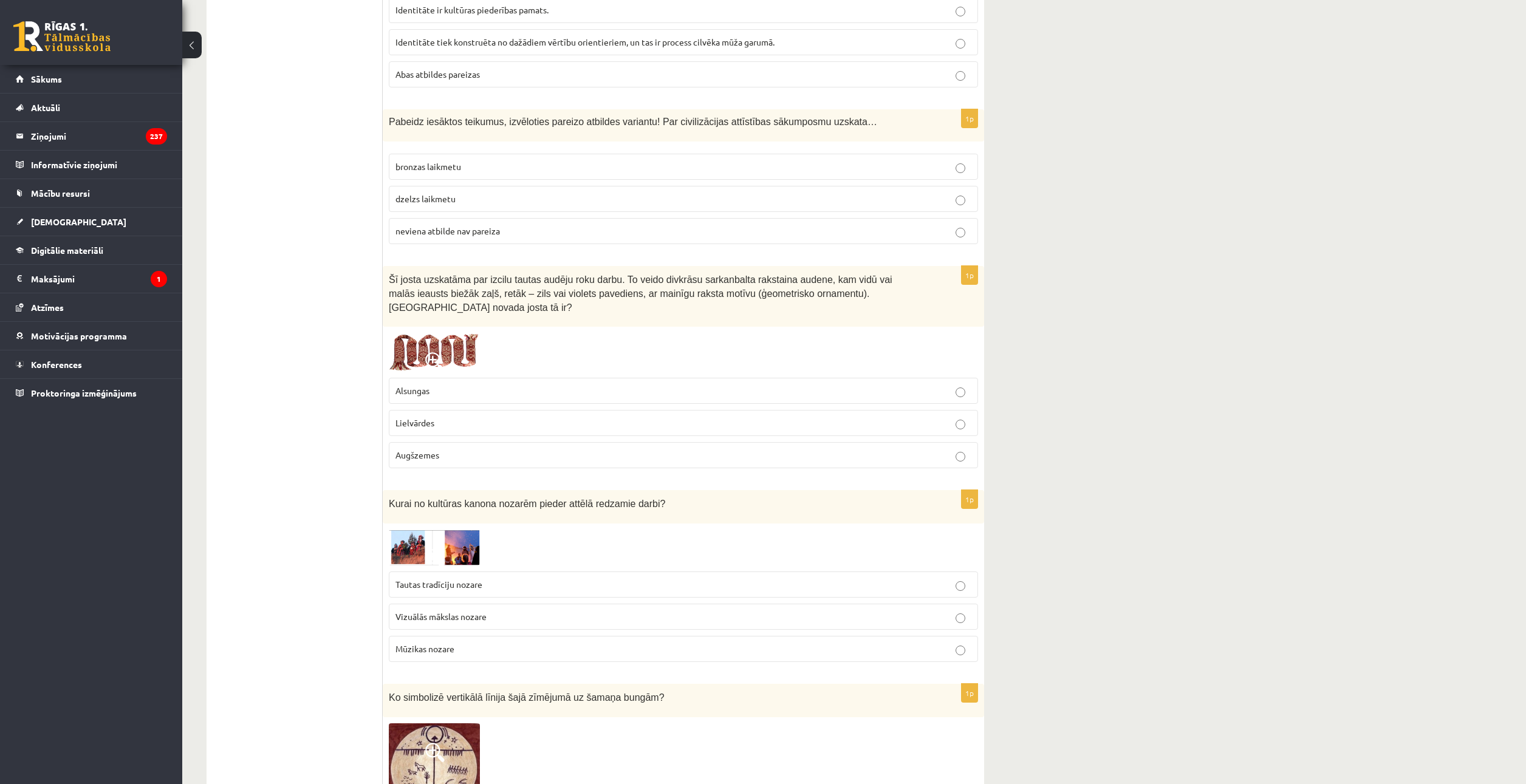
click at [494, 382] on fieldset "Alsungas Lielvārdes Augšzemes" at bounding box center [683, 421] width 589 height 100
click at [486, 410] on label "Lielvārdes" at bounding box center [683, 423] width 589 height 26
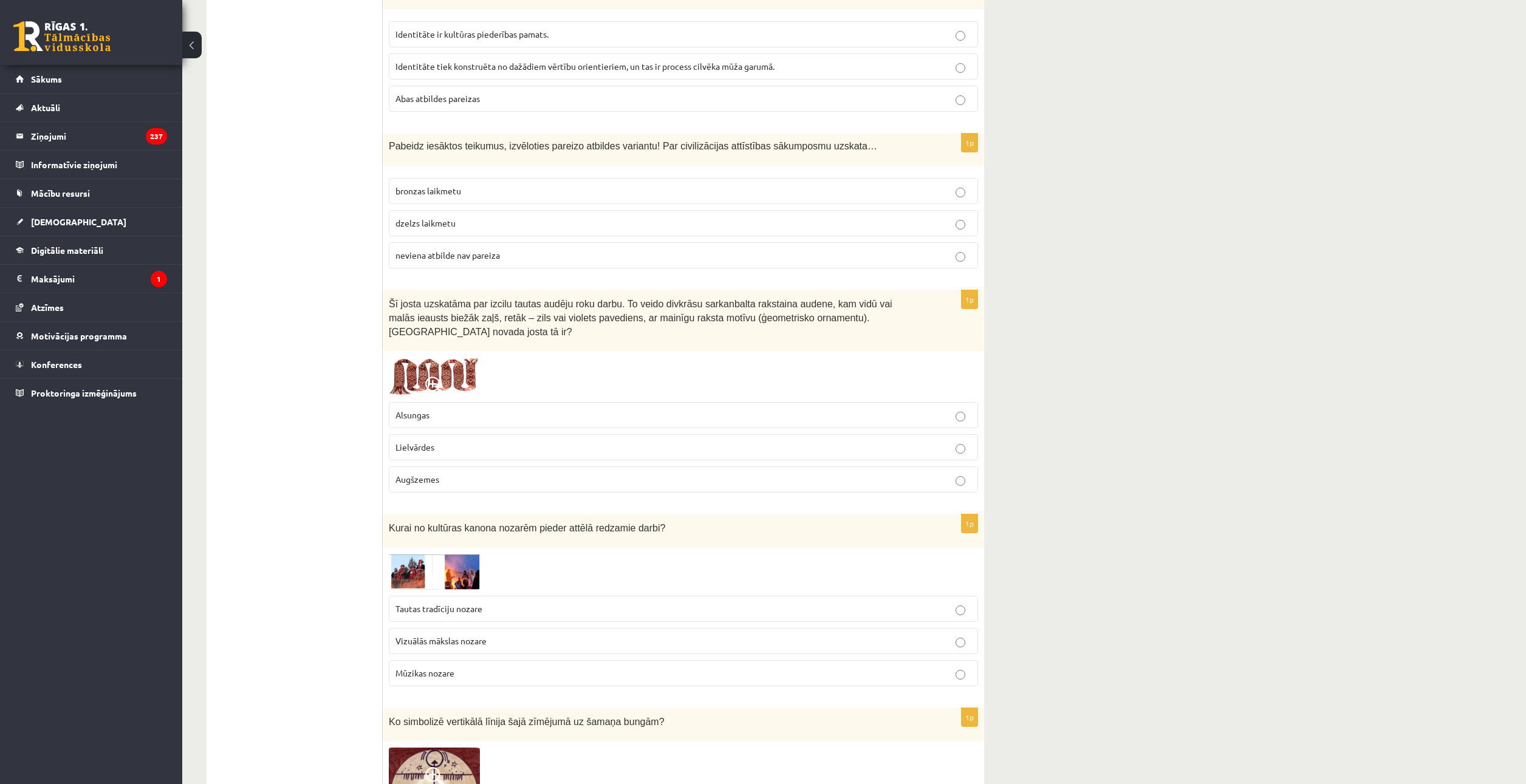
scroll to position [3098, 0]
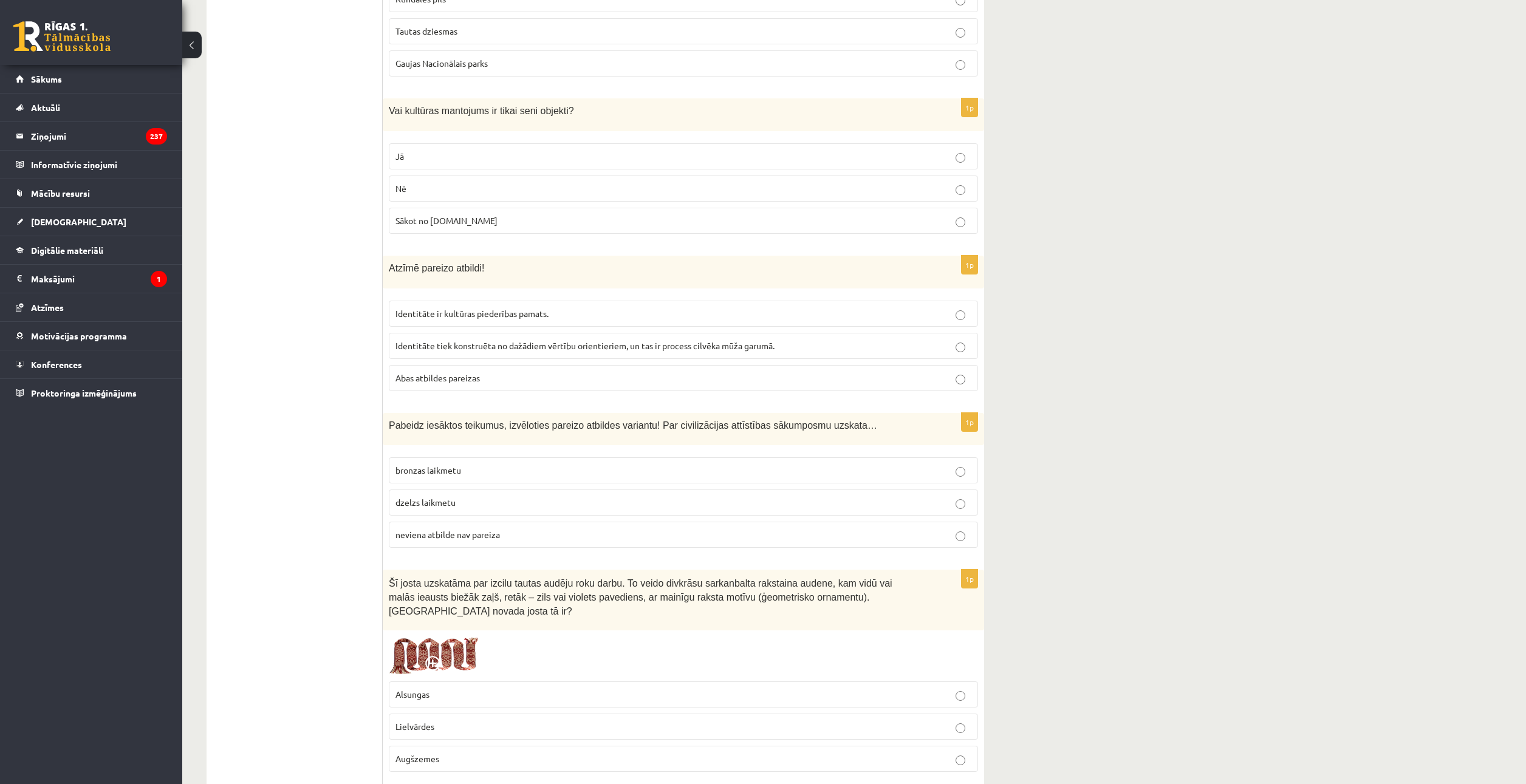
click at [468, 380] on fieldset "Identitāte ir kultūras piederības pamats. Identitāte tiek konstruēta no dažādie…" at bounding box center [683, 345] width 589 height 100
click at [471, 372] on p "Abas atbildes pareizas" at bounding box center [683, 378] width 576 height 13
click at [451, 521] on label "neviena atbilde nav pareiza" at bounding box center [683, 534] width 589 height 26
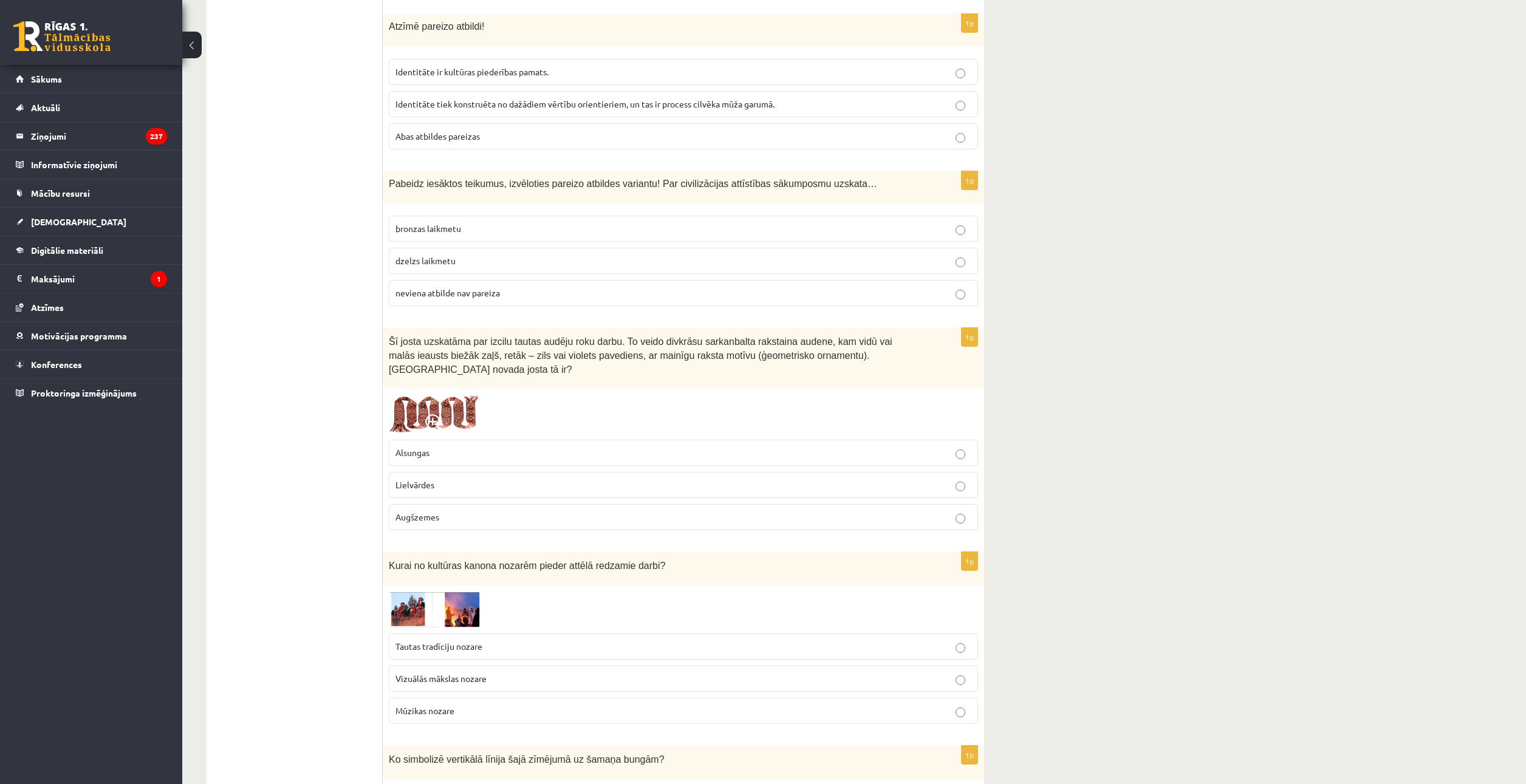
scroll to position [3340, 0]
click at [435, 470] on label "Lielvārdes" at bounding box center [683, 483] width 589 height 26
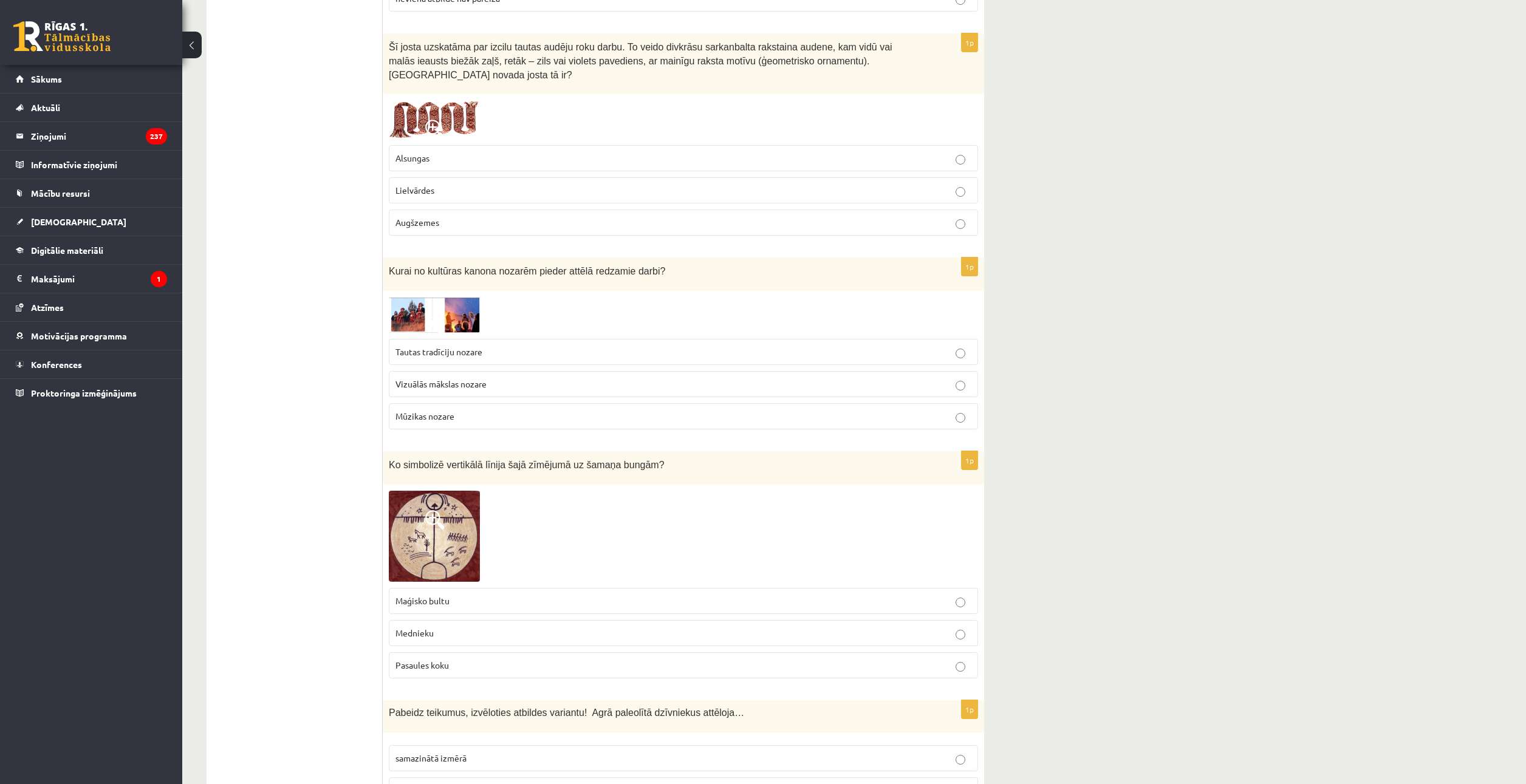
scroll to position [3645, 0]
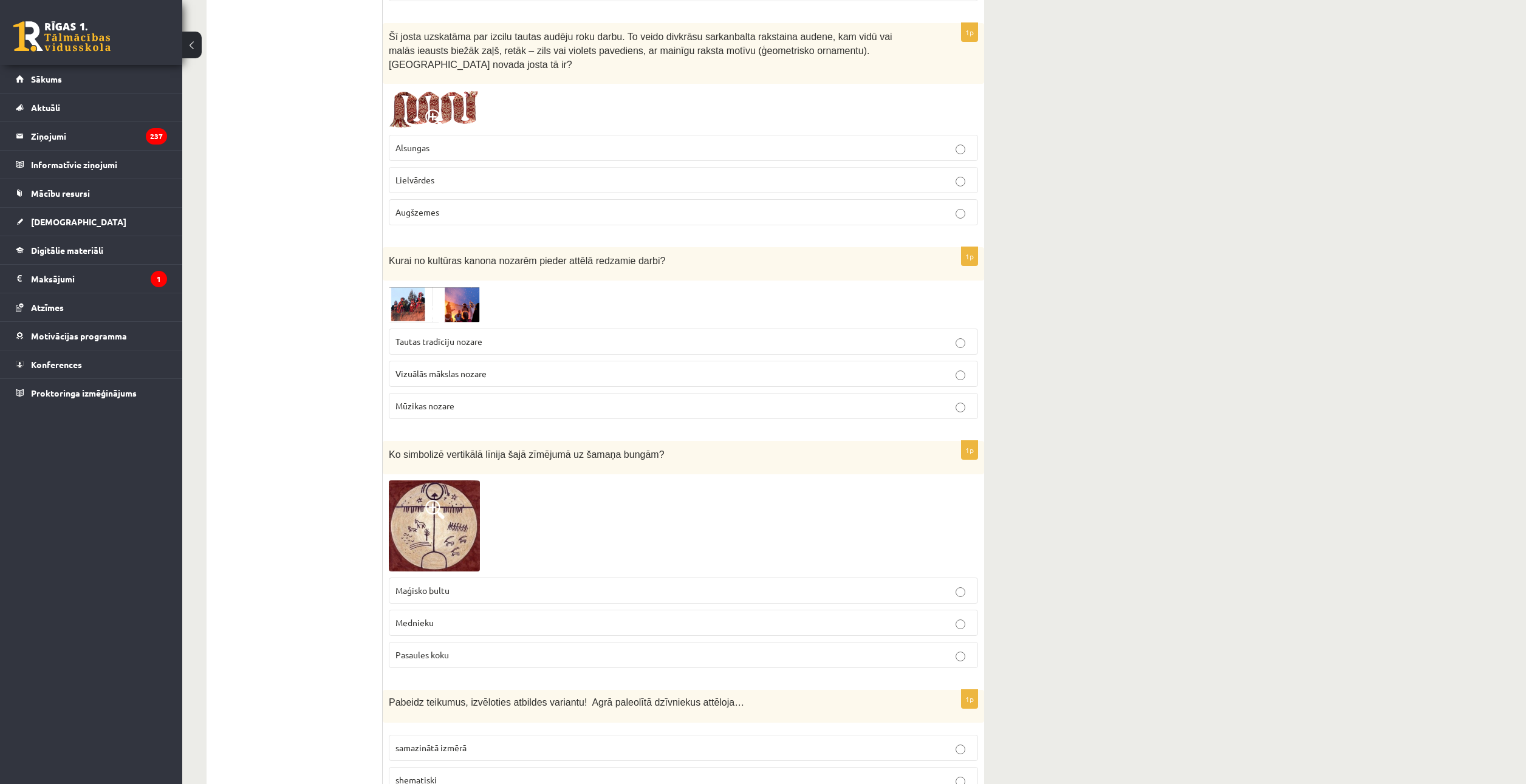
click at [527, 578] on label "Maģisko bultu" at bounding box center [683, 591] width 589 height 26
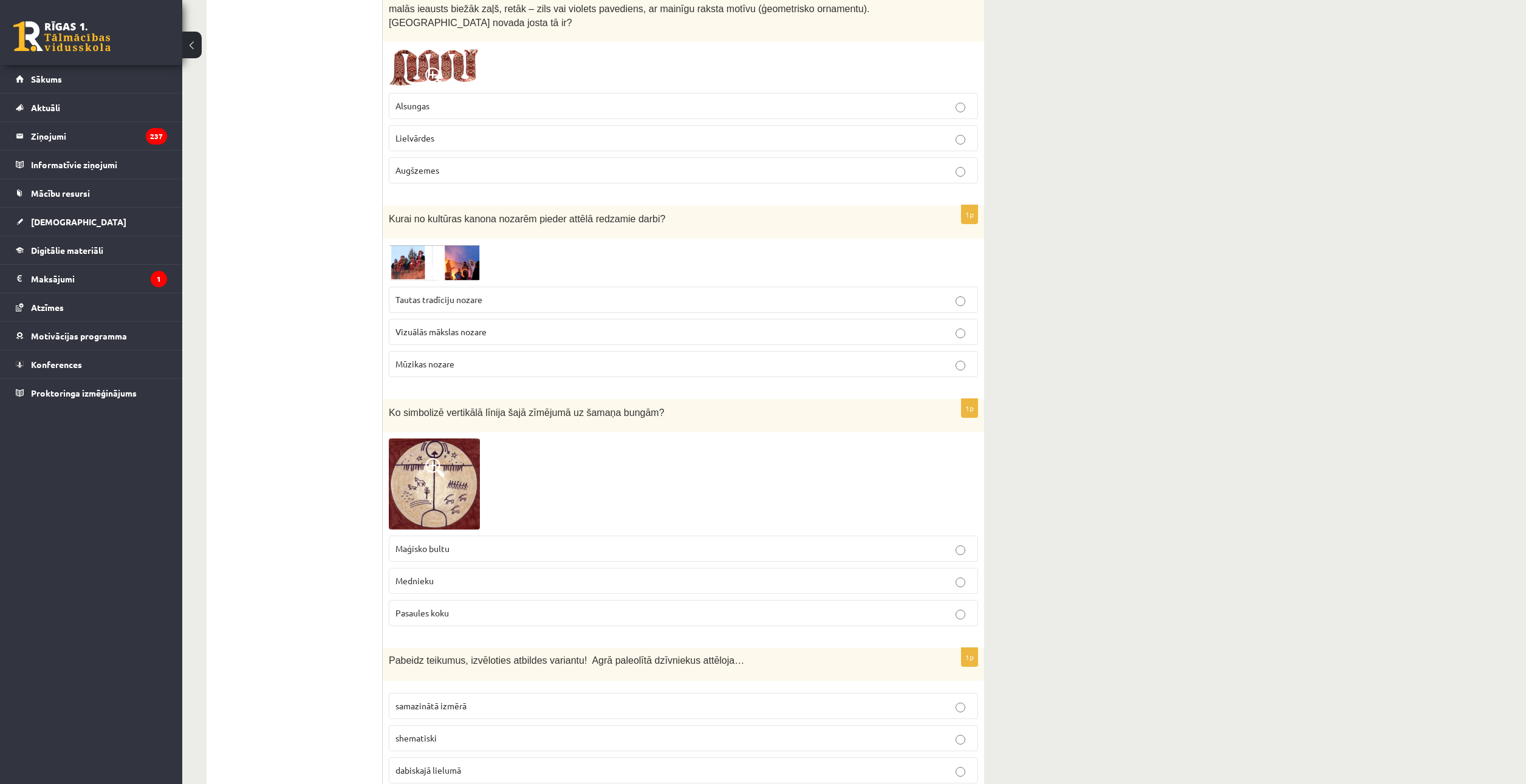
scroll to position [3887, 0]
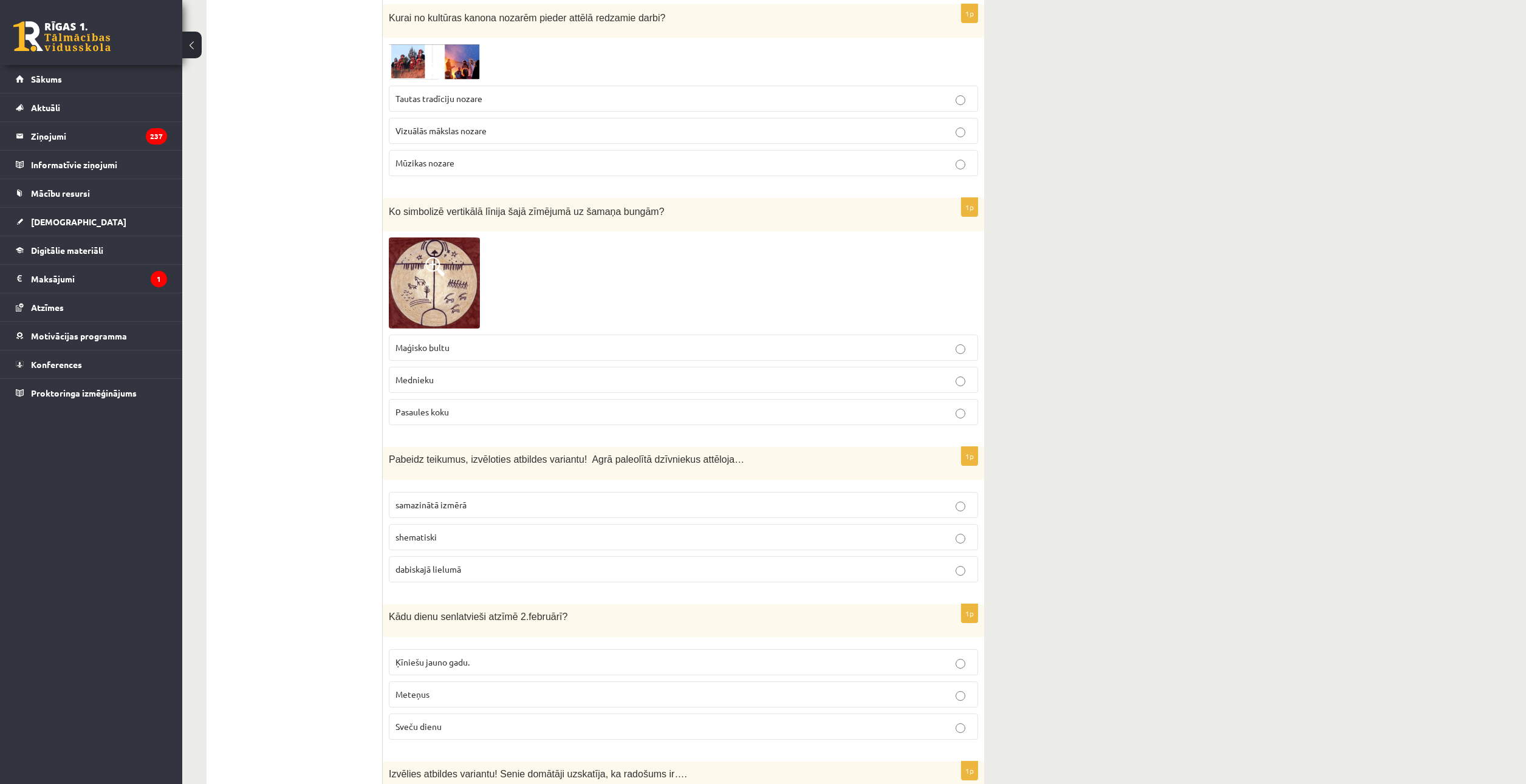
click at [484, 524] on label "shematiski" at bounding box center [683, 537] width 589 height 26
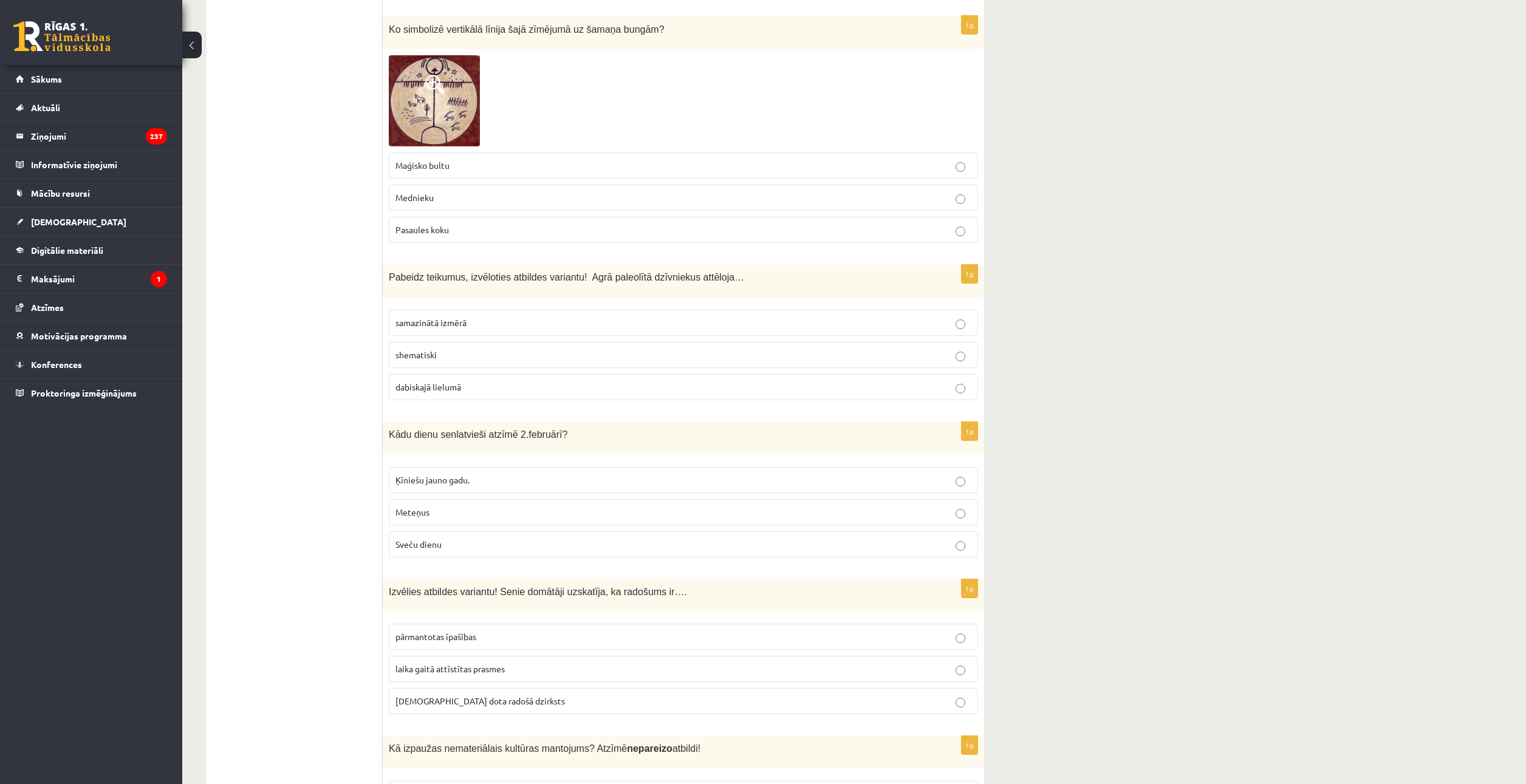
click at [455, 538] on p "Sveču dienu" at bounding box center [683, 544] width 576 height 13
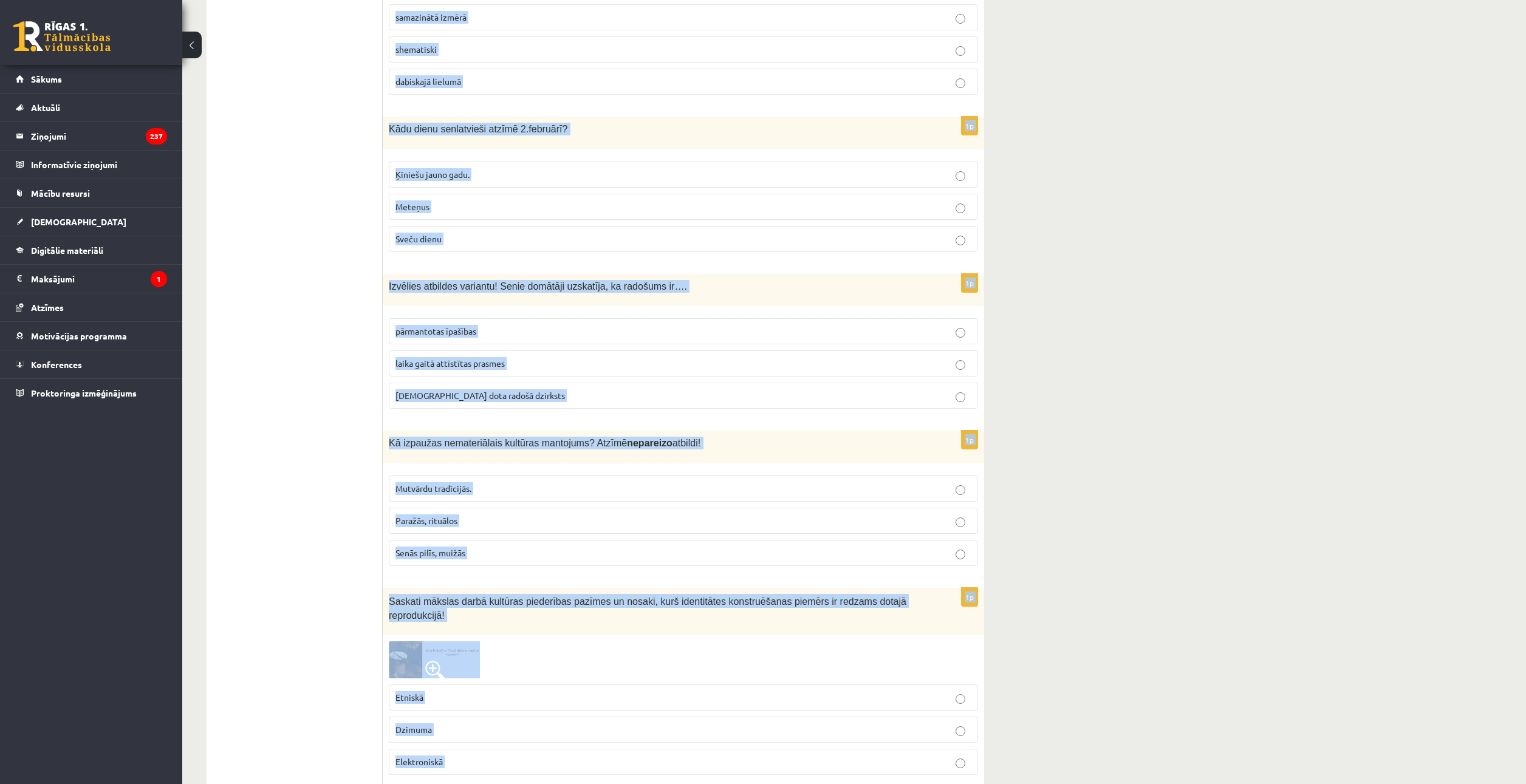
scroll to position [4541, 0]
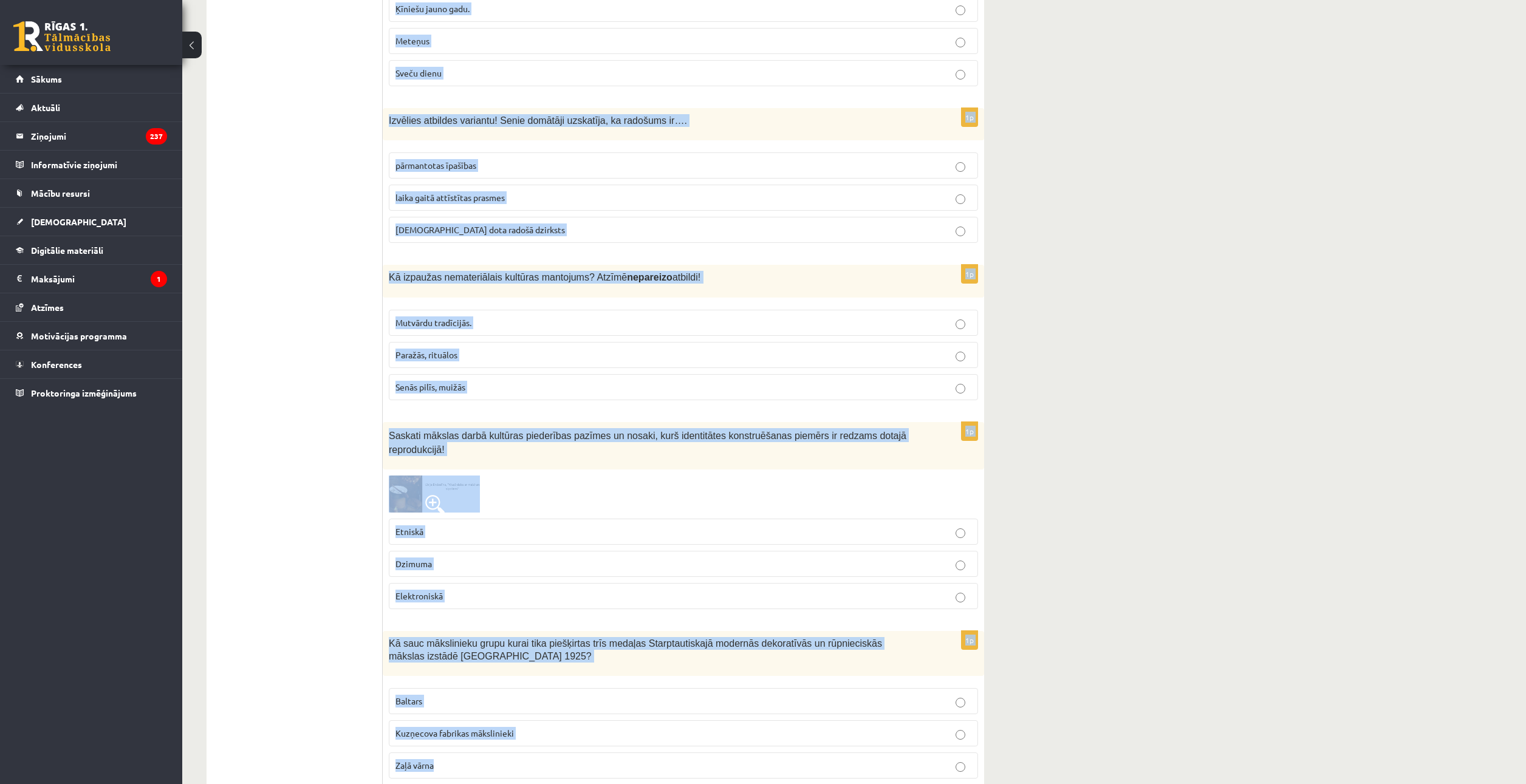
drag, startPoint x: 386, startPoint y: 94, endPoint x: 914, endPoint y: 730, distance: 826.6
copy form "Šī josta uzskatāma par izcilu tautas audēju roku darbu. To veido divkrāsu sarka…"
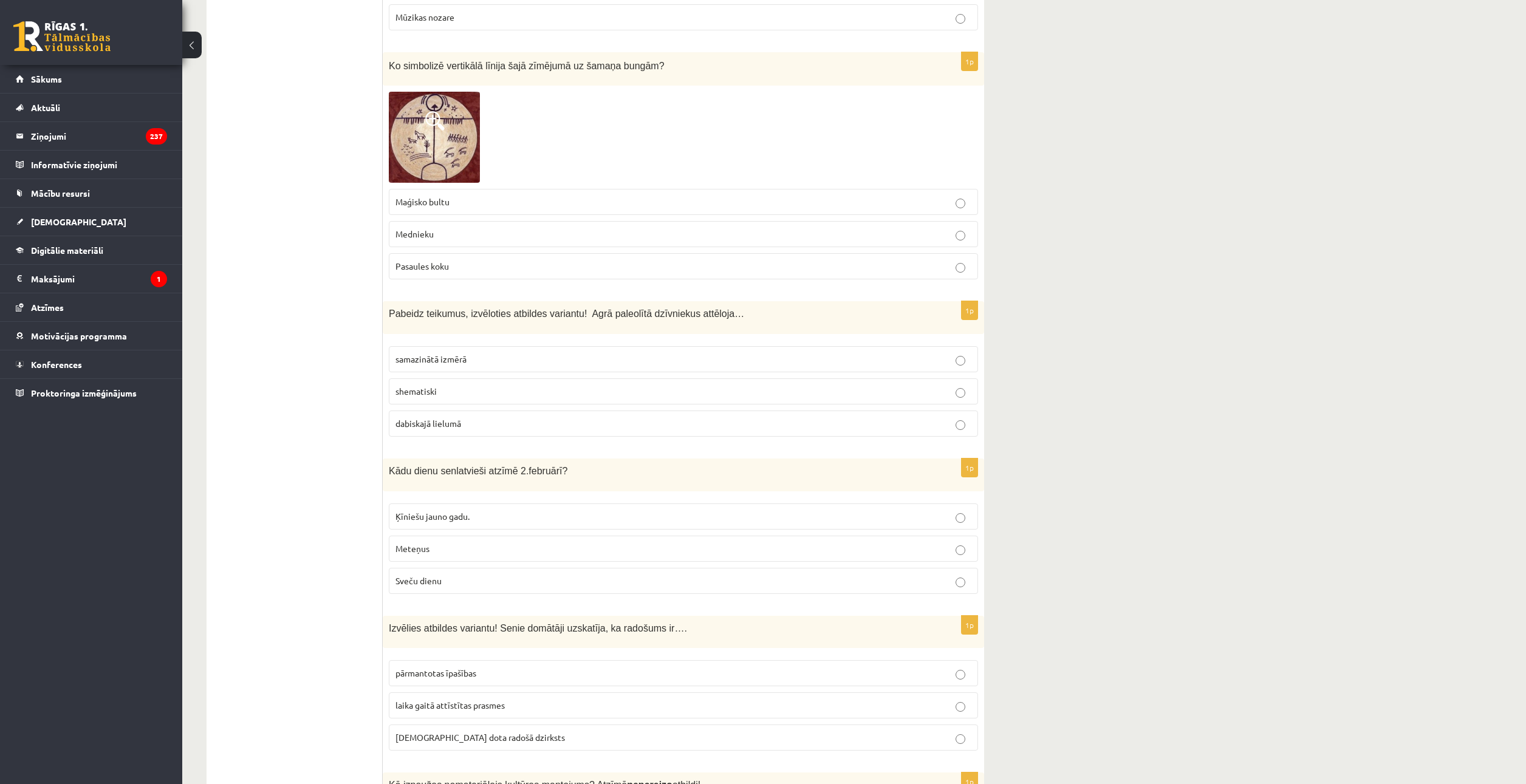
scroll to position [3955, 0]
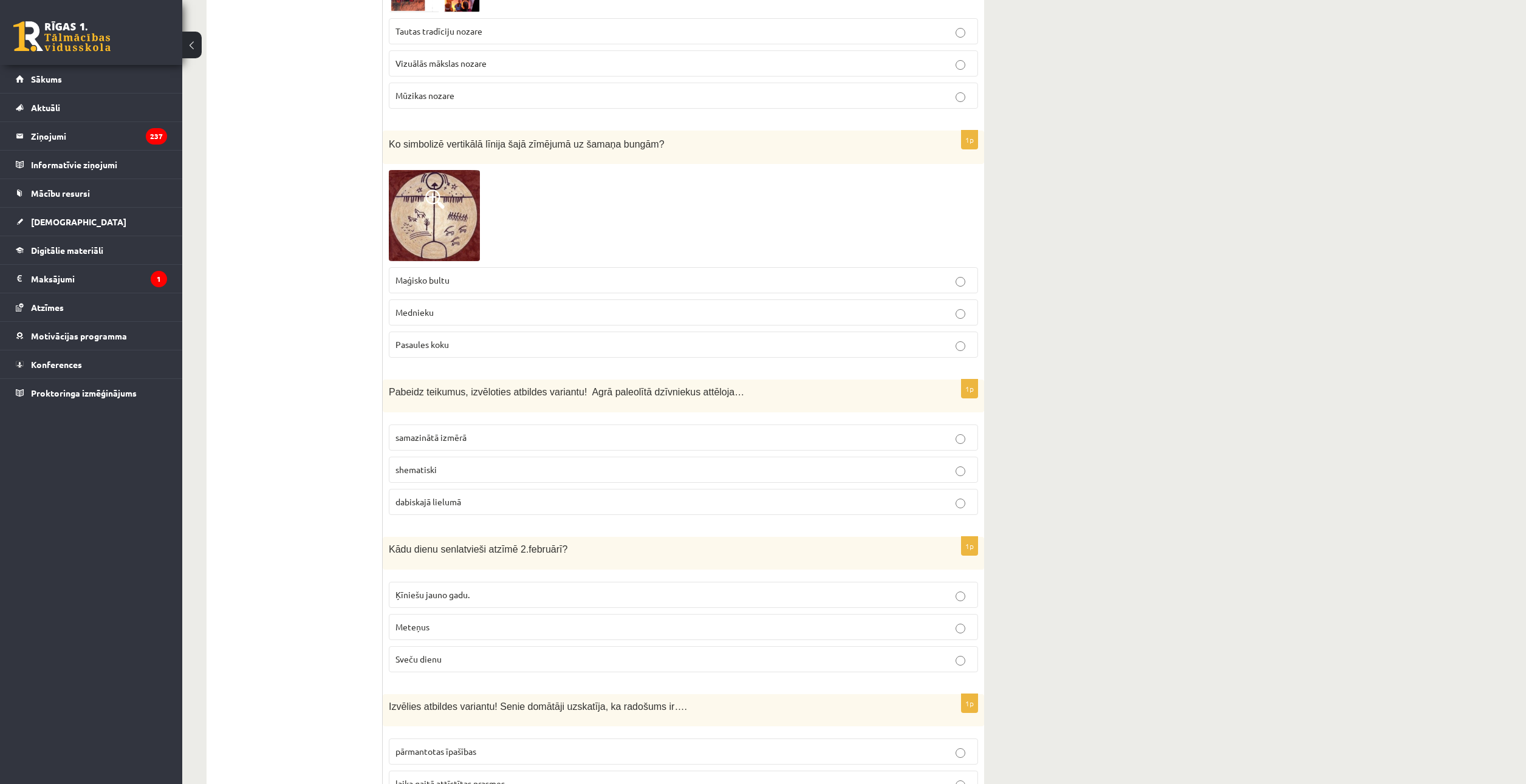
click at [448, 496] on span "dabiskajā lielumā" at bounding box center [428, 501] width 65 height 11
drag, startPoint x: 481, startPoint y: 256, endPoint x: 485, endPoint y: 317, distance: 61.1
click at [481, 274] on p "Maģisko bultu" at bounding box center [683, 281] width 576 height 13
click at [486, 338] on p "Pasaules koku" at bounding box center [683, 345] width 576 height 13
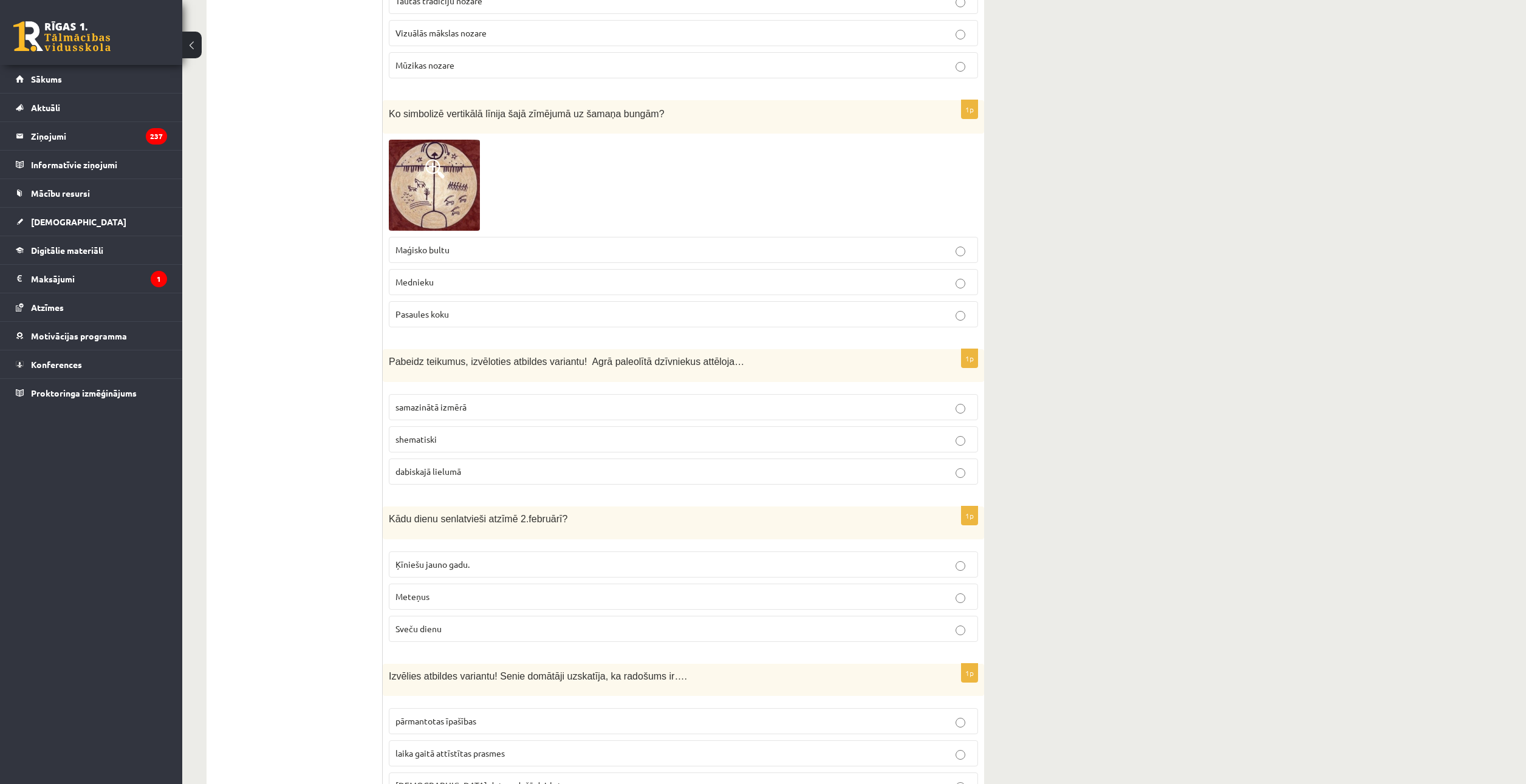
scroll to position [4076, 0]
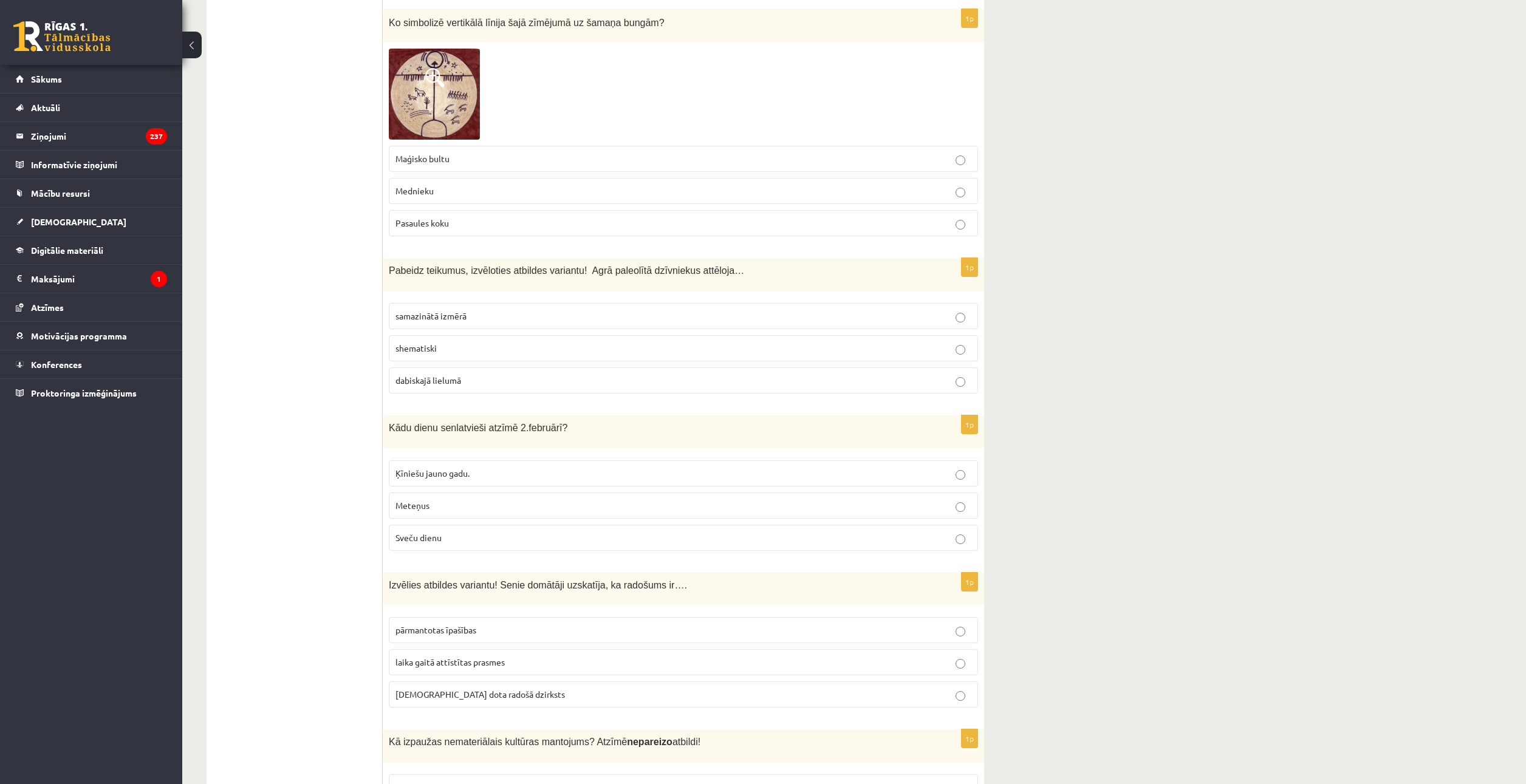
click at [424, 495] on fieldset "Ķīniešu jauno gadu. Meteņus Sveču dienu" at bounding box center [683, 504] width 589 height 100
click at [427, 525] on label "Sveču dienu" at bounding box center [683, 538] width 589 height 26
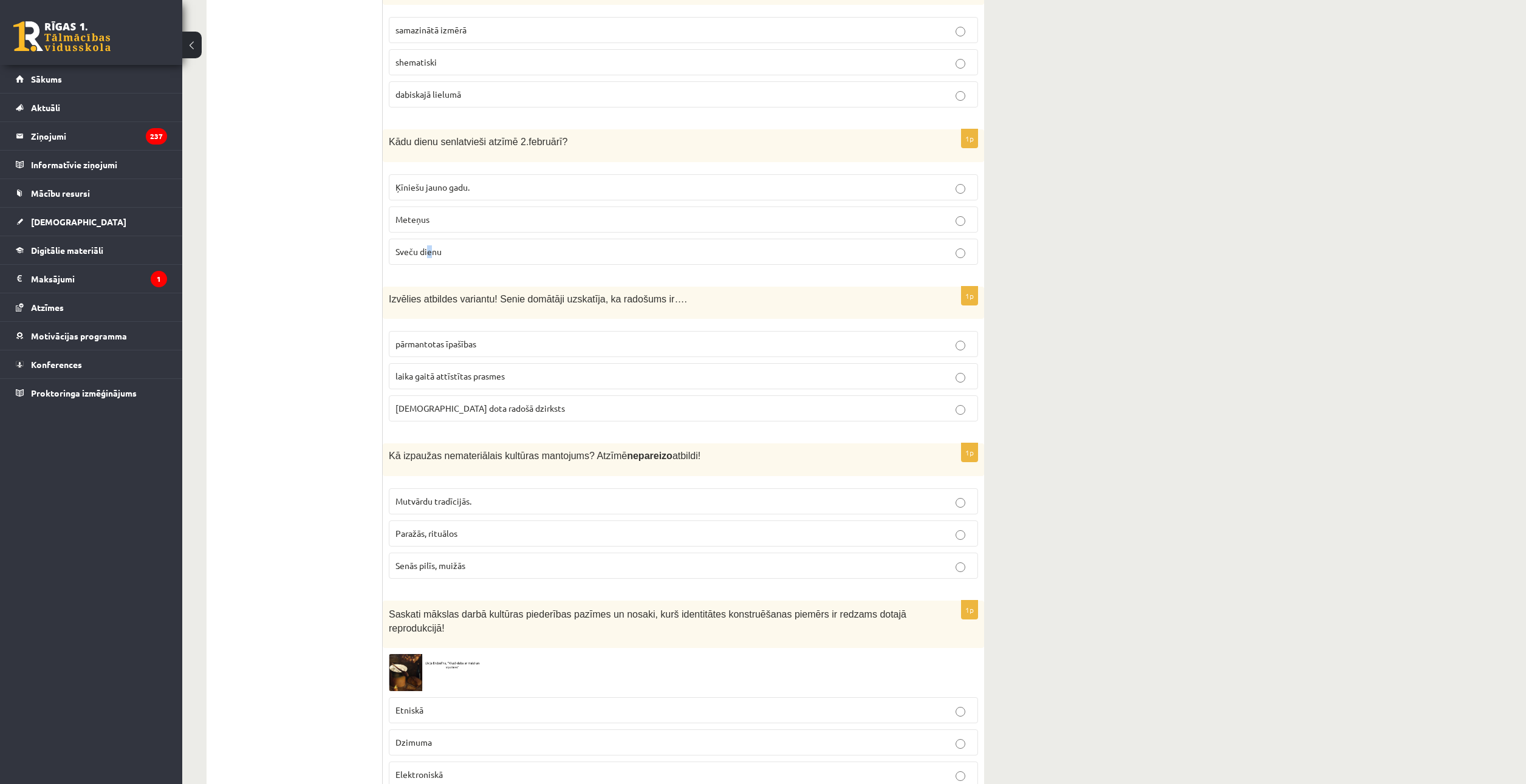
scroll to position [4380, 0]
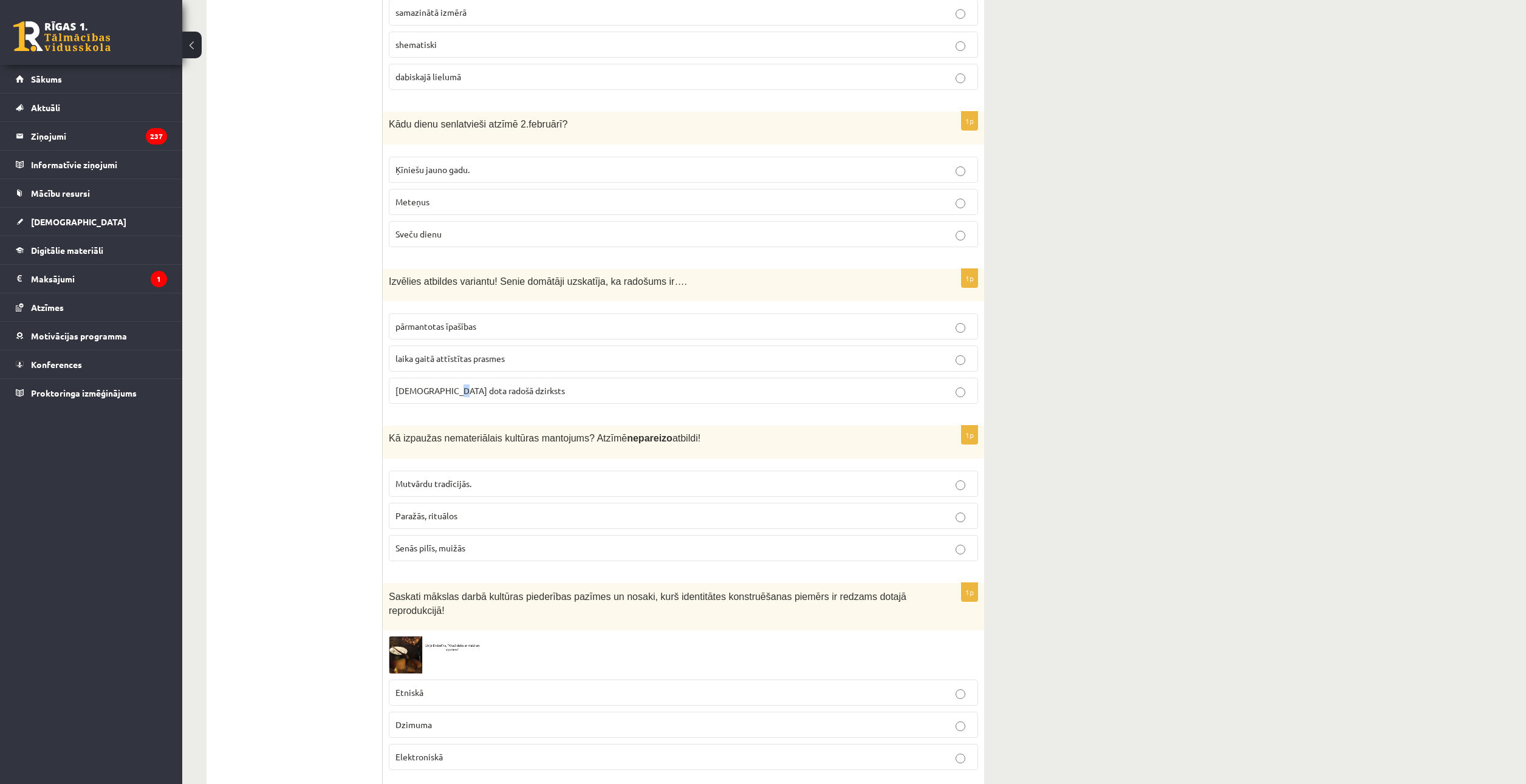
drag, startPoint x: 442, startPoint y: 358, endPoint x: 450, endPoint y: 375, distance: 18.8
click at [443, 385] on p "dieva dota radošā dzirksts" at bounding box center [683, 391] width 576 height 13
click at [545, 385] on p "dieva dota radošā dzirksts" at bounding box center [683, 391] width 576 height 13
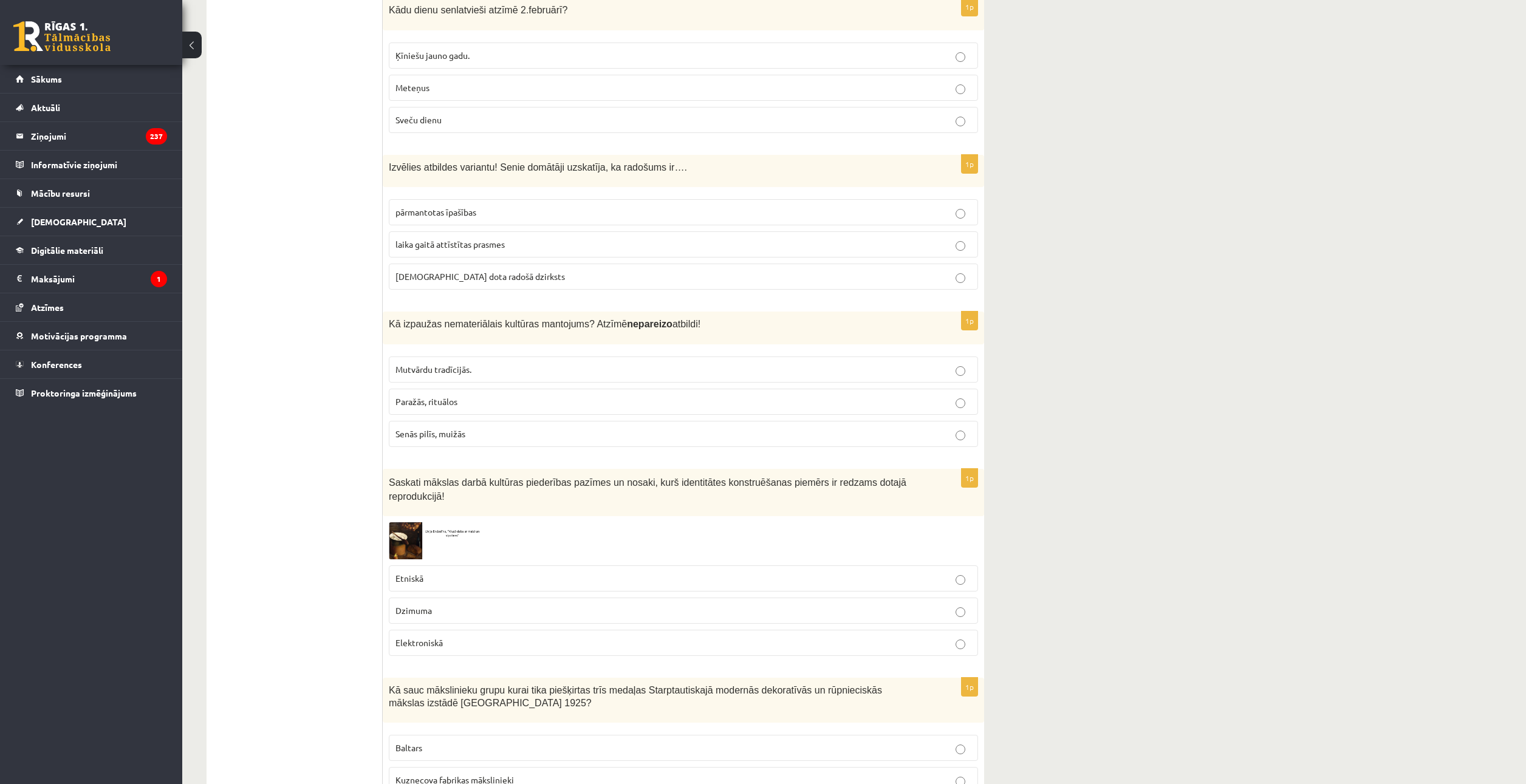
scroll to position [4541, 0]
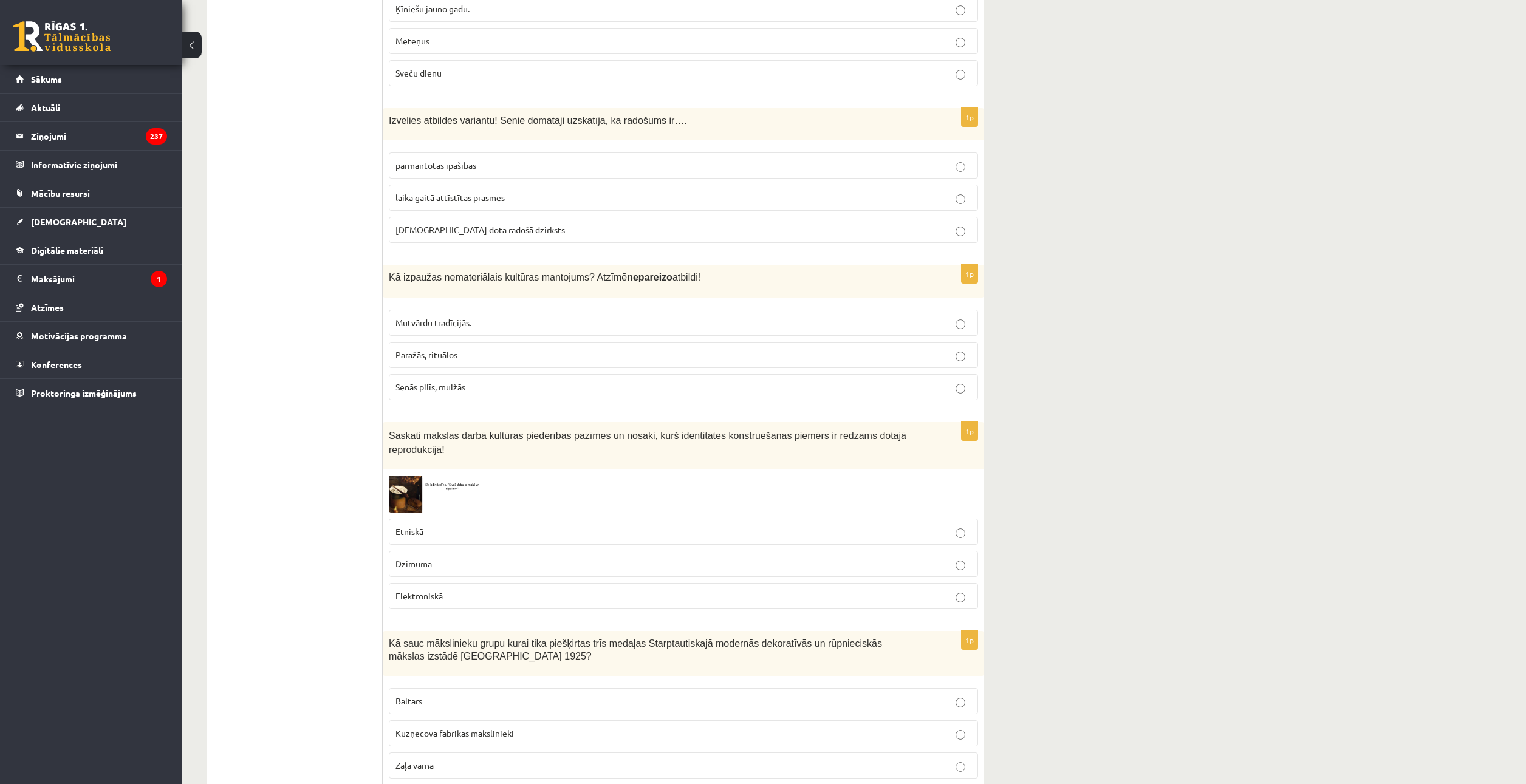
click at [441, 374] on label "Senās pilīs, muižās" at bounding box center [683, 387] width 589 height 26
click at [448, 557] on p "Dzimuma" at bounding box center [683, 564] width 576 height 13
click at [439, 519] on label "Etniskā" at bounding box center [683, 532] width 589 height 26
click at [445, 583] on label "Elektroniskā" at bounding box center [683, 596] width 589 height 26
click at [481, 688] on label "Baltars" at bounding box center [683, 701] width 589 height 26
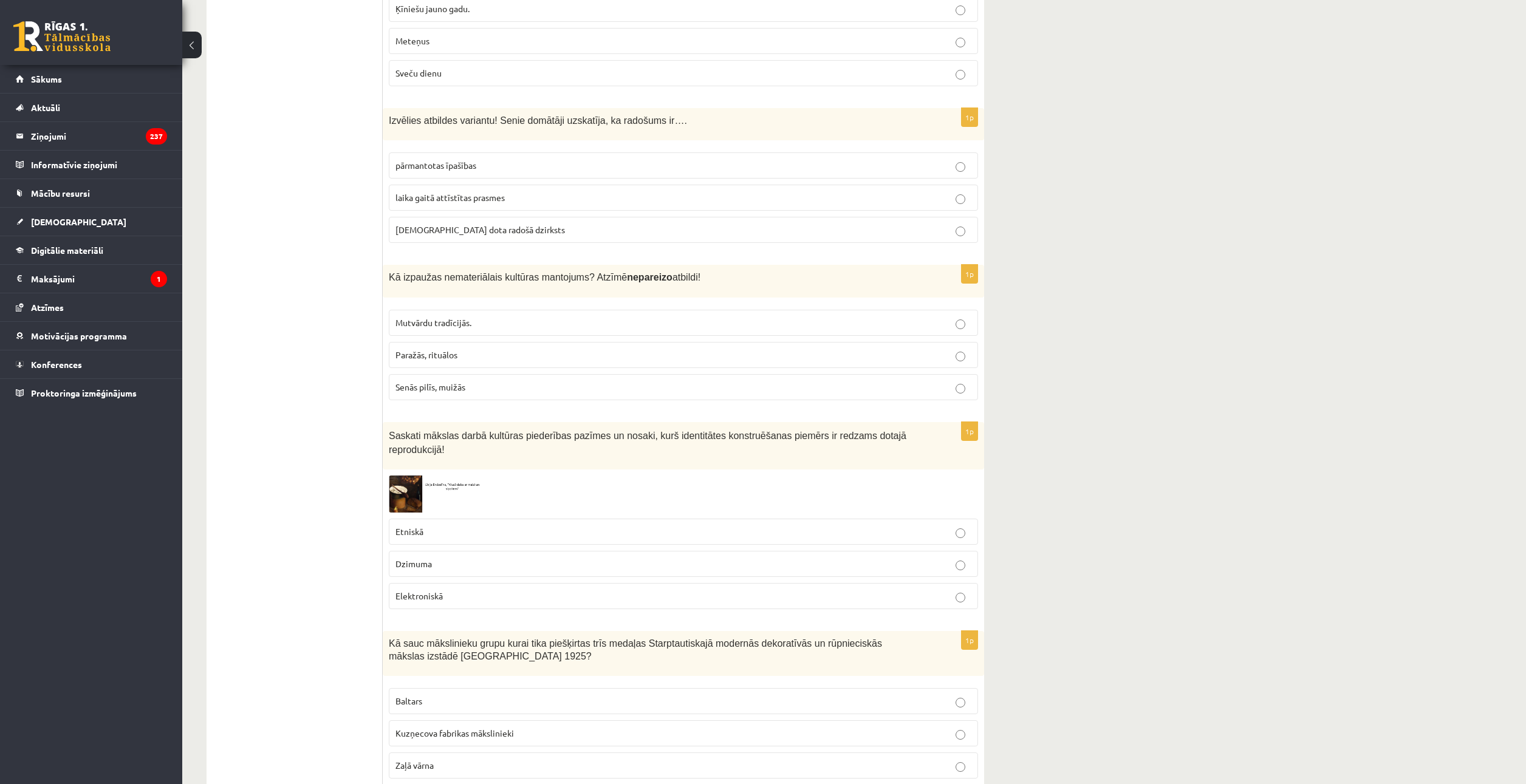
click at [449, 557] on p "Dzimuma" at bounding box center [683, 564] width 576 height 13
click at [453, 525] on p "Etniskā" at bounding box center [683, 532] width 576 height 13
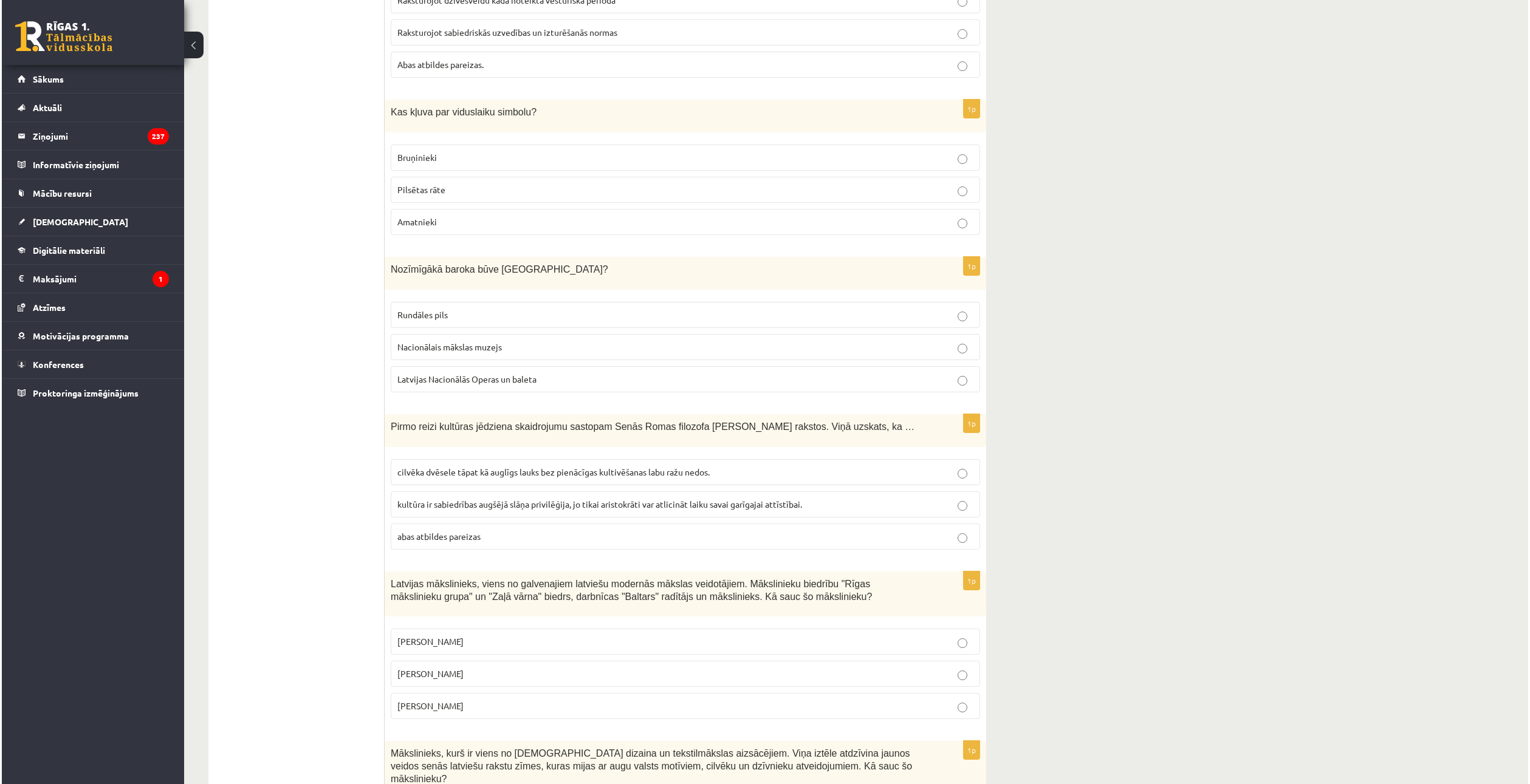
scroll to position [0, 0]
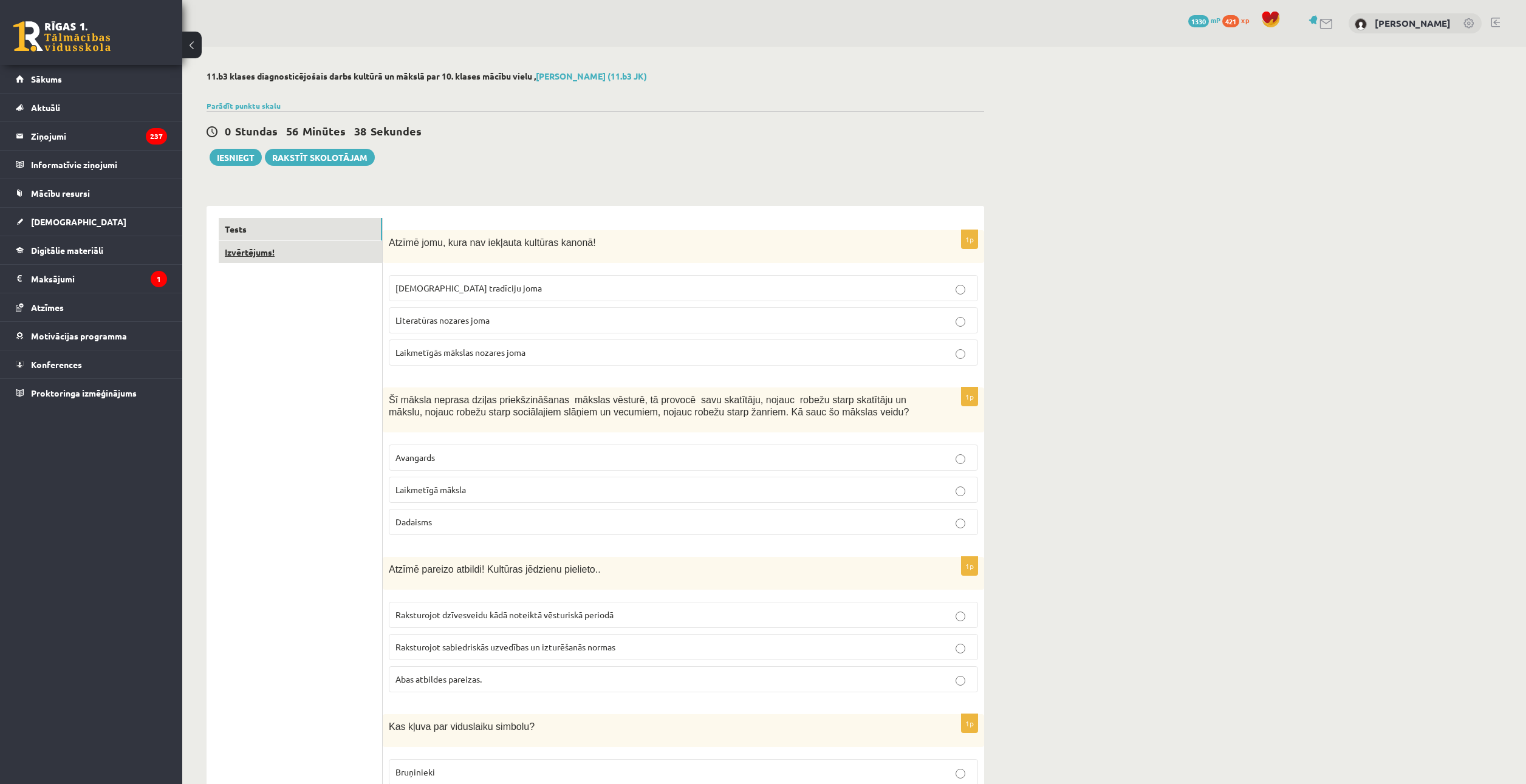
click at [274, 260] on link "Izvērtējums!" at bounding box center [300, 252] width 163 height 22
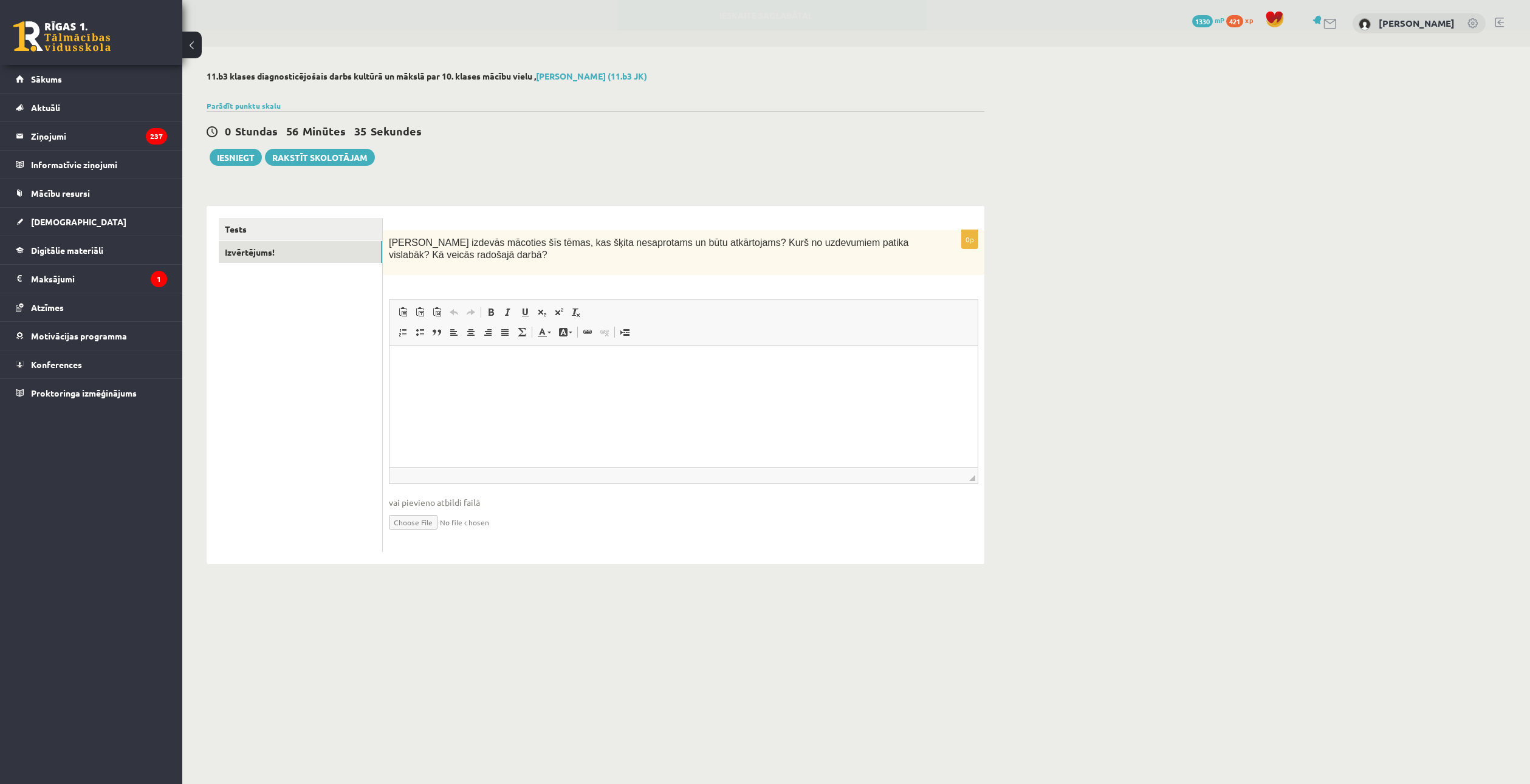
click at [494, 383] on html at bounding box center [683, 364] width 588 height 37
